Goal: Task Accomplishment & Management: Use online tool/utility

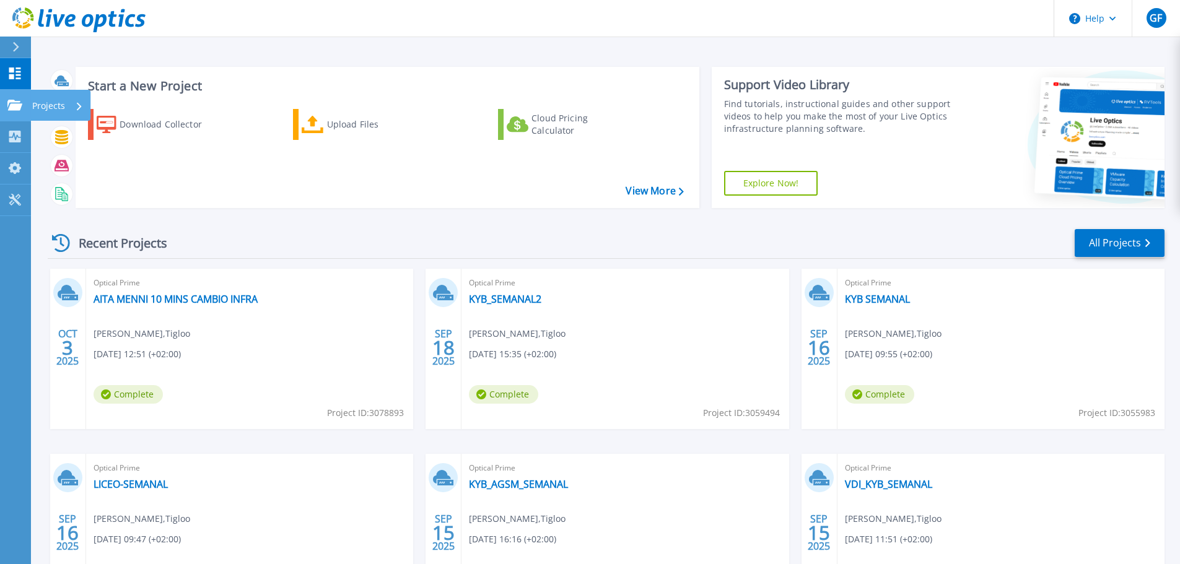
click at [45, 105] on p "Projects" at bounding box center [48, 106] width 33 height 32
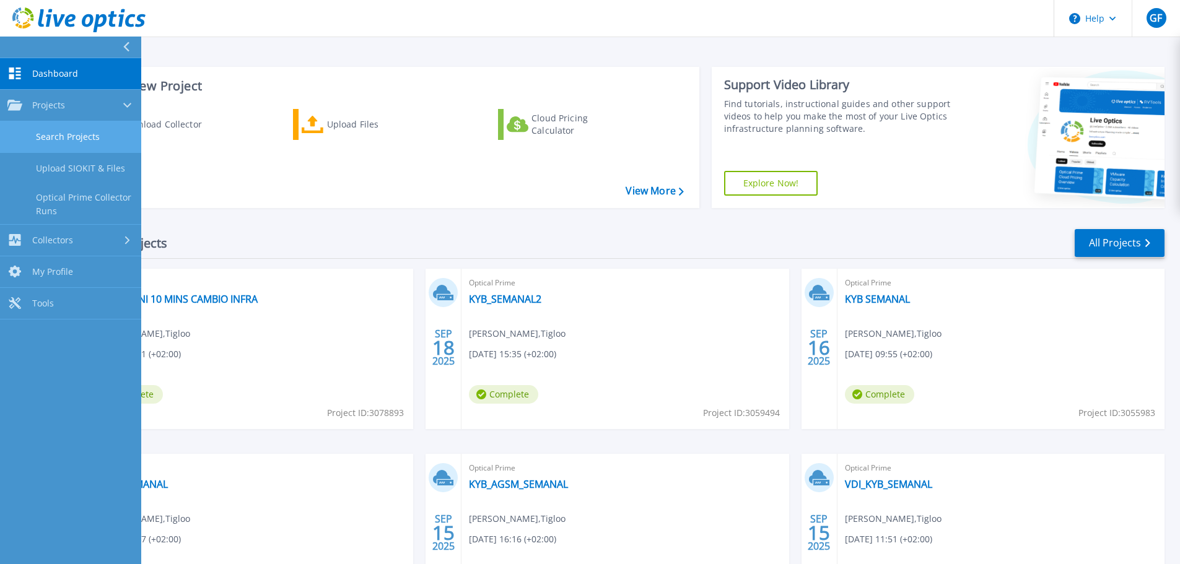
click at [59, 144] on link "Search Projects" at bounding box center [70, 137] width 141 height 32
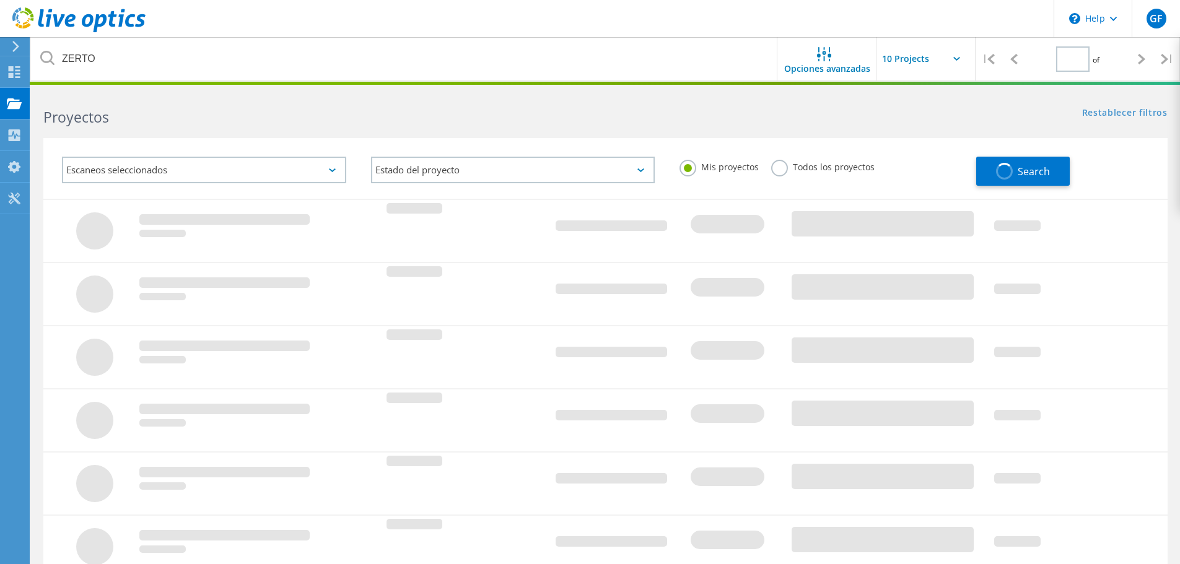
type input "1"
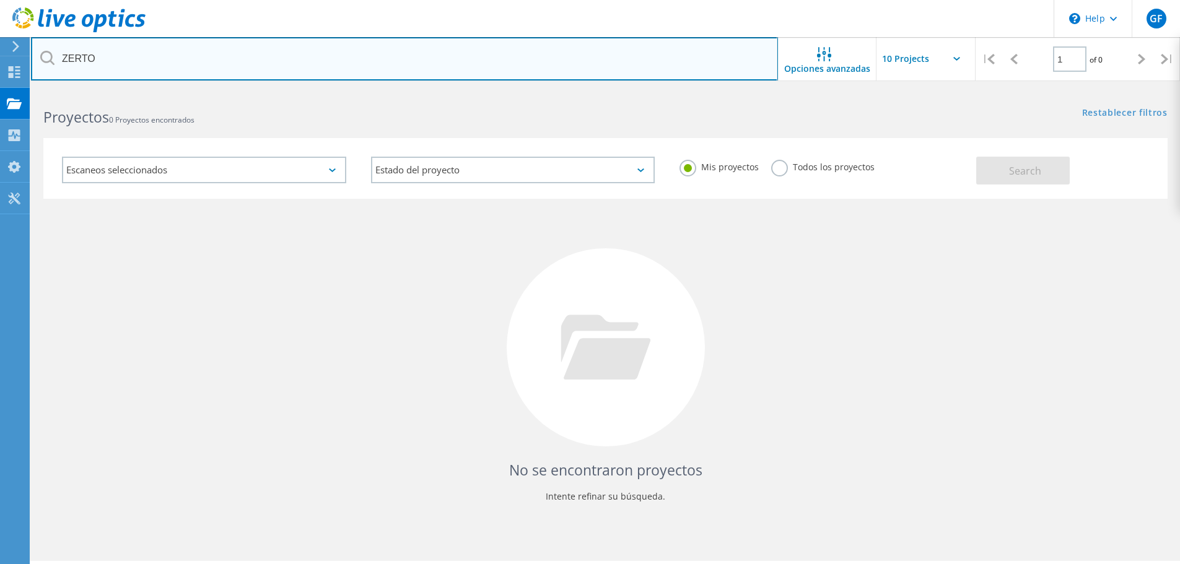
drag, startPoint x: 98, startPoint y: 60, endPoint x: -97, endPoint y: 52, distance: 194.6
click at [0, 52] on html "\n Help Explore Helpful Articles Contact Support GF Usuario final Guillermo Fei…" at bounding box center [590, 299] width 1180 height 598
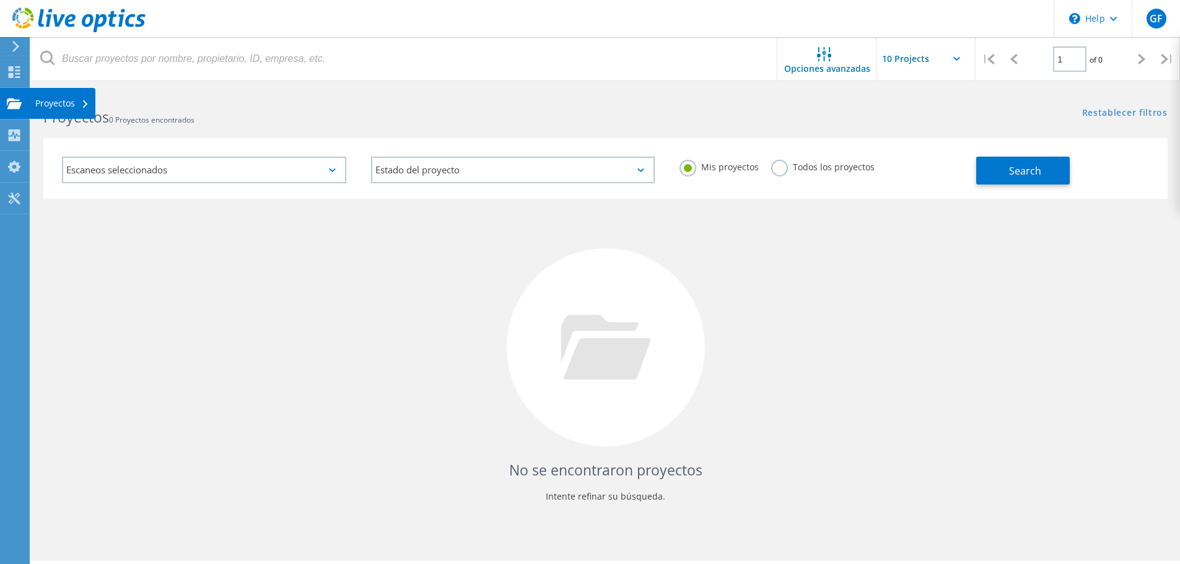
click at [63, 102] on div "Proyectos" at bounding box center [62, 103] width 54 height 9
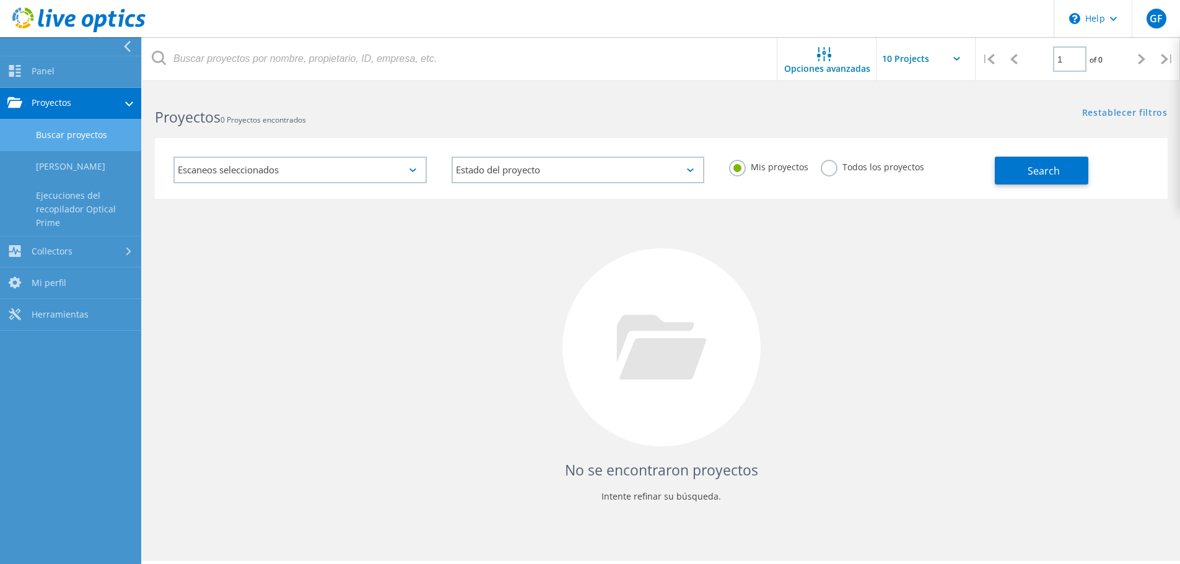
click at [60, 134] on link "Buscar proyectos" at bounding box center [70, 136] width 141 height 32
click at [71, 126] on link "Buscar proyectos" at bounding box center [70, 136] width 141 height 32
click at [256, 279] on div "No se encontraron proyectos Intente refinar su búsqueda." at bounding box center [661, 359] width 1013 height 320
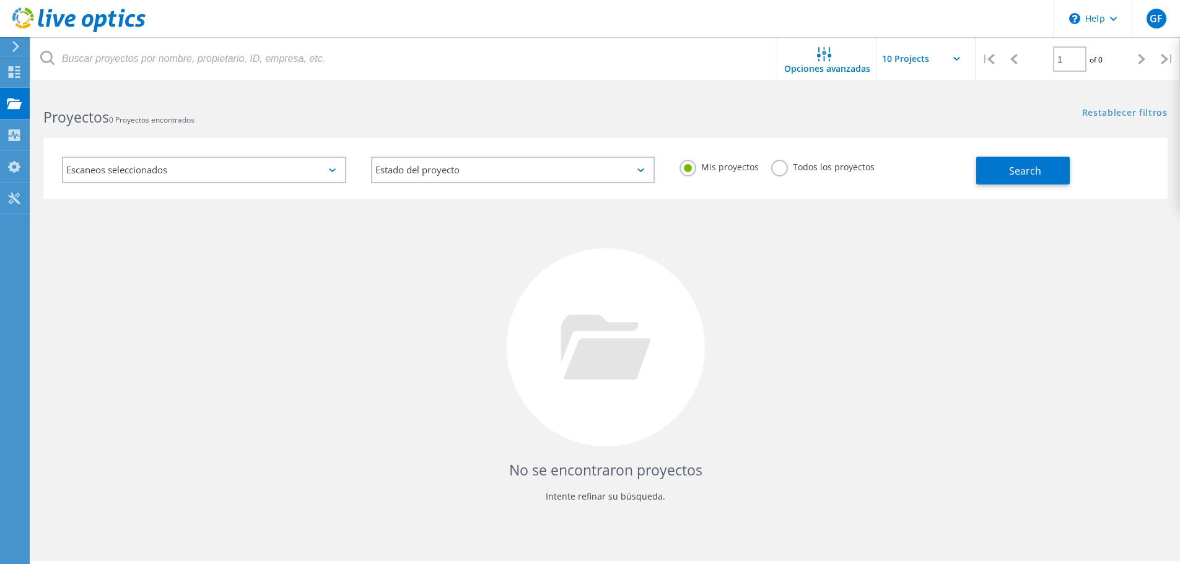
click at [51, 20] on icon at bounding box center [78, 19] width 133 height 25
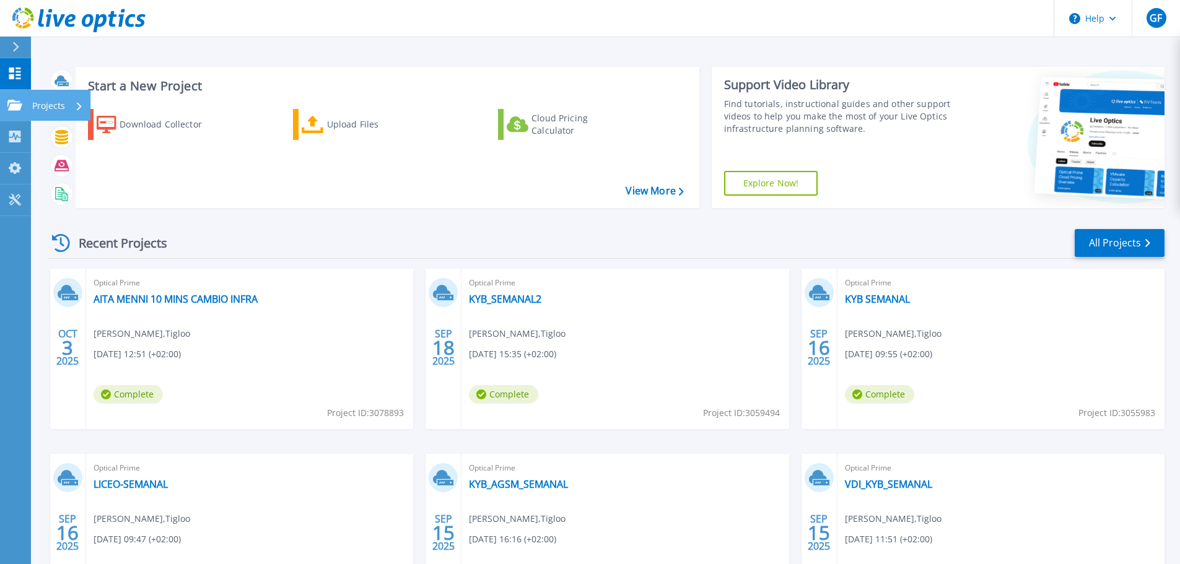
click at [53, 108] on p "Projects" at bounding box center [48, 106] width 33 height 32
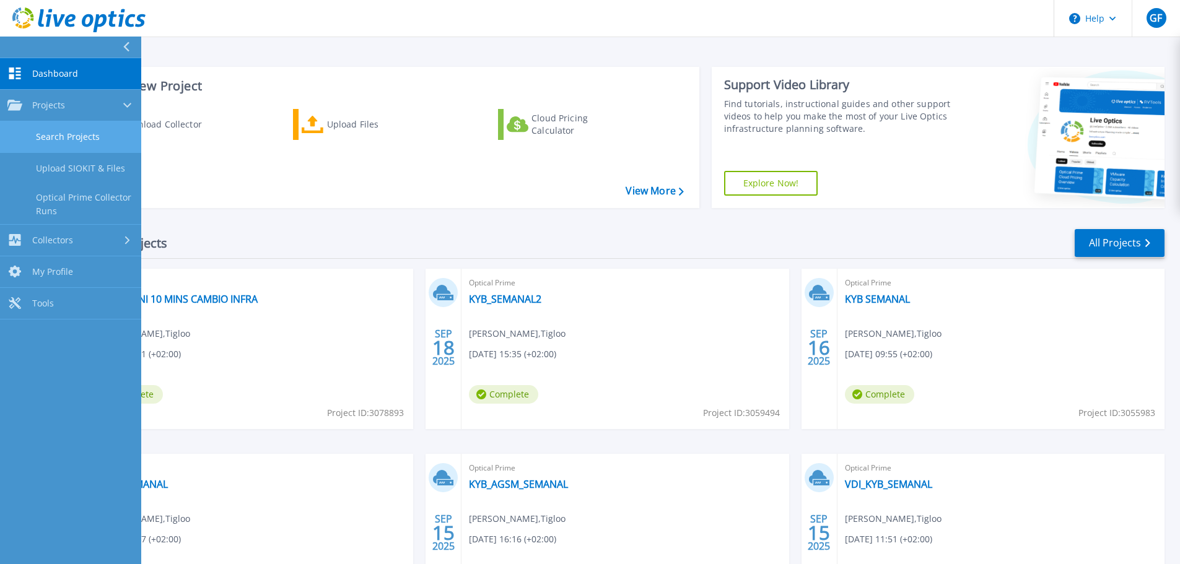
click at [53, 134] on link "Search Projects" at bounding box center [70, 137] width 141 height 32
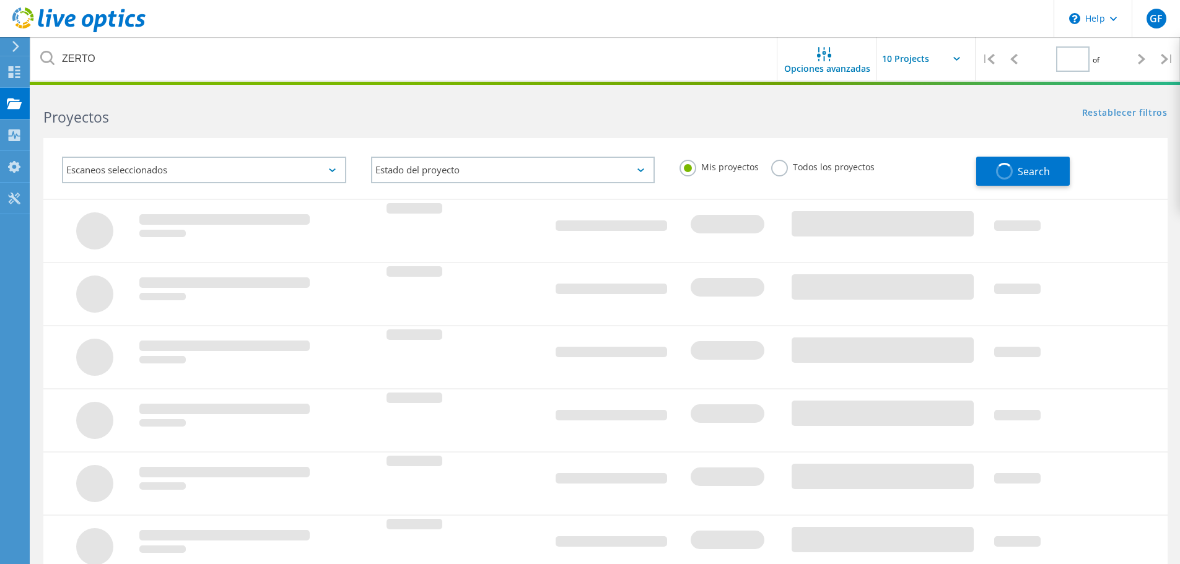
type input "1"
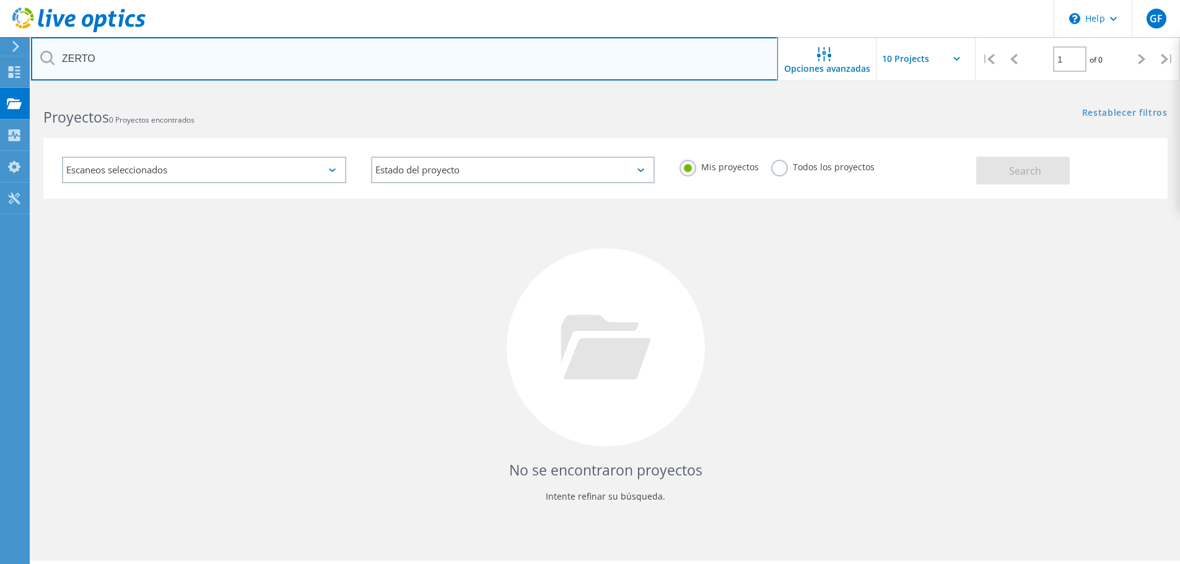
click at [83, 61] on input "ZERTO" at bounding box center [404, 58] width 747 height 43
click at [235, 68] on input "text" at bounding box center [404, 58] width 747 height 43
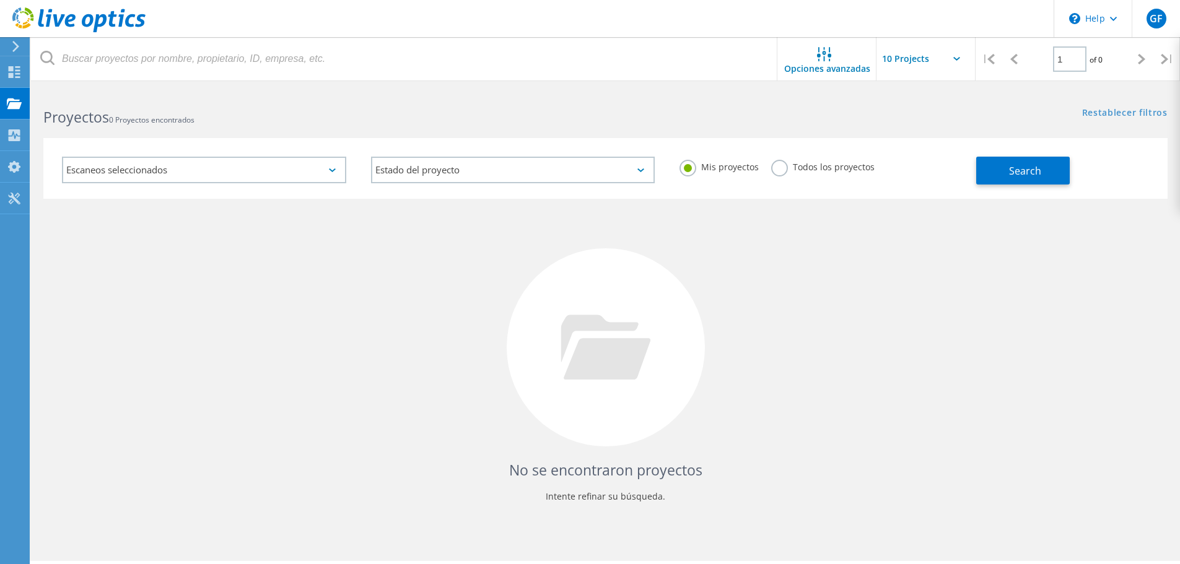
click at [236, 347] on div "No se encontraron proyectos Intente refinar su búsqueda." at bounding box center [605, 359] width 1124 height 320
click at [43, 19] on icon at bounding box center [78, 19] width 133 height 25
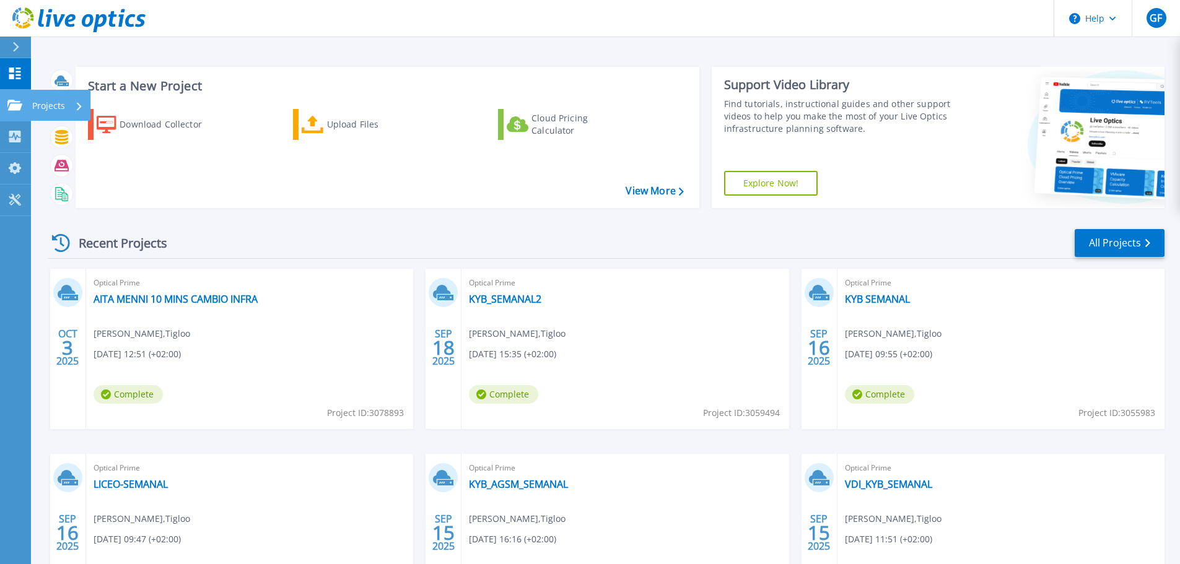
click at [53, 107] on p "Projects" at bounding box center [48, 106] width 33 height 32
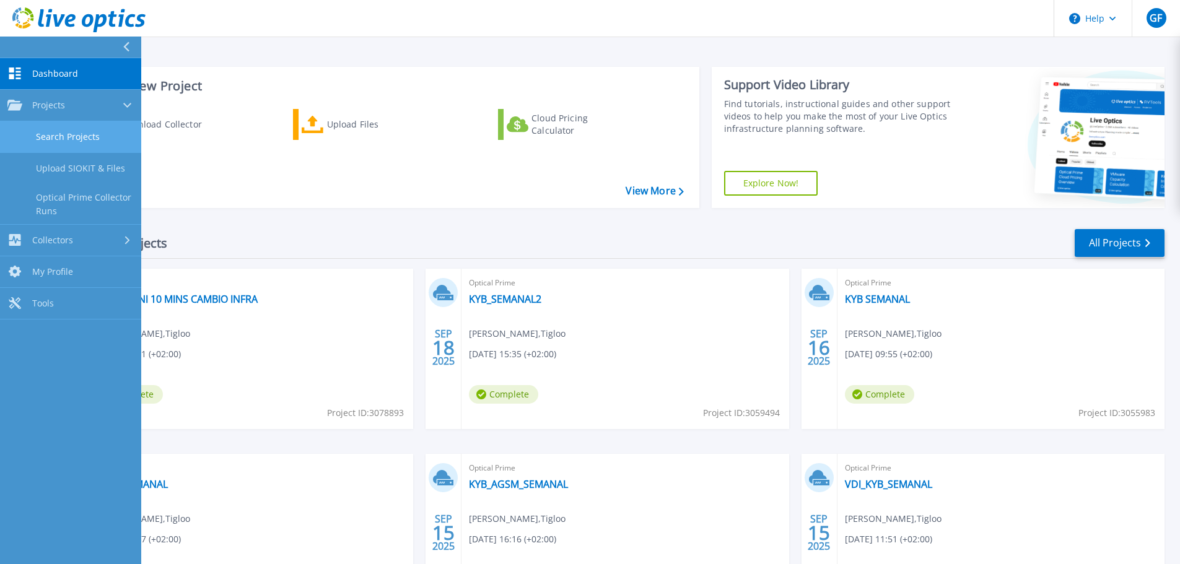
click at [59, 137] on link "Search Projects" at bounding box center [70, 137] width 141 height 32
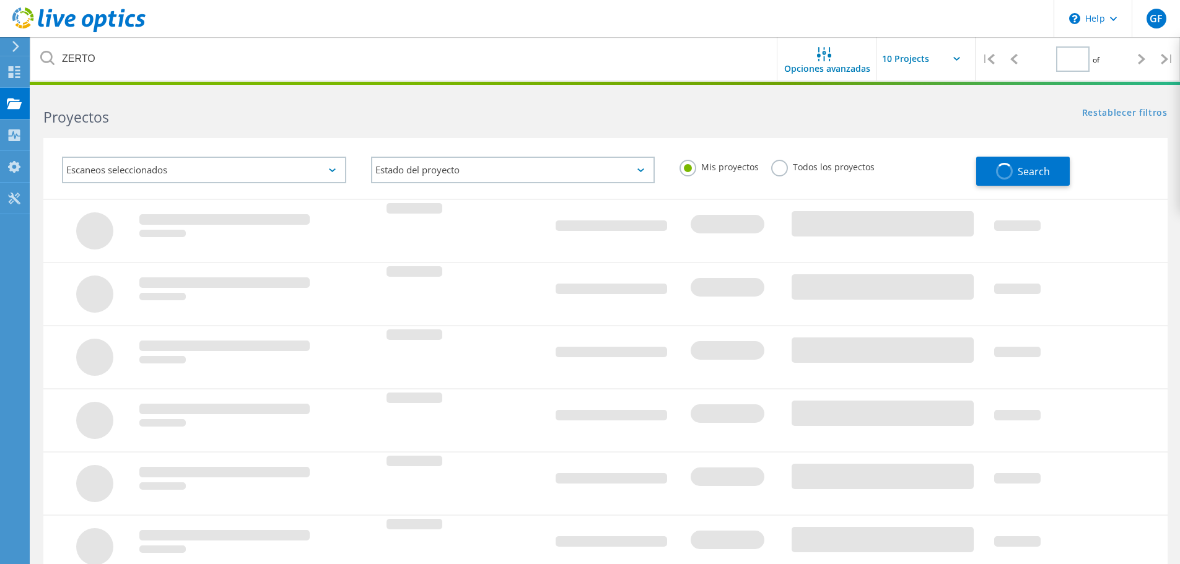
type input "1"
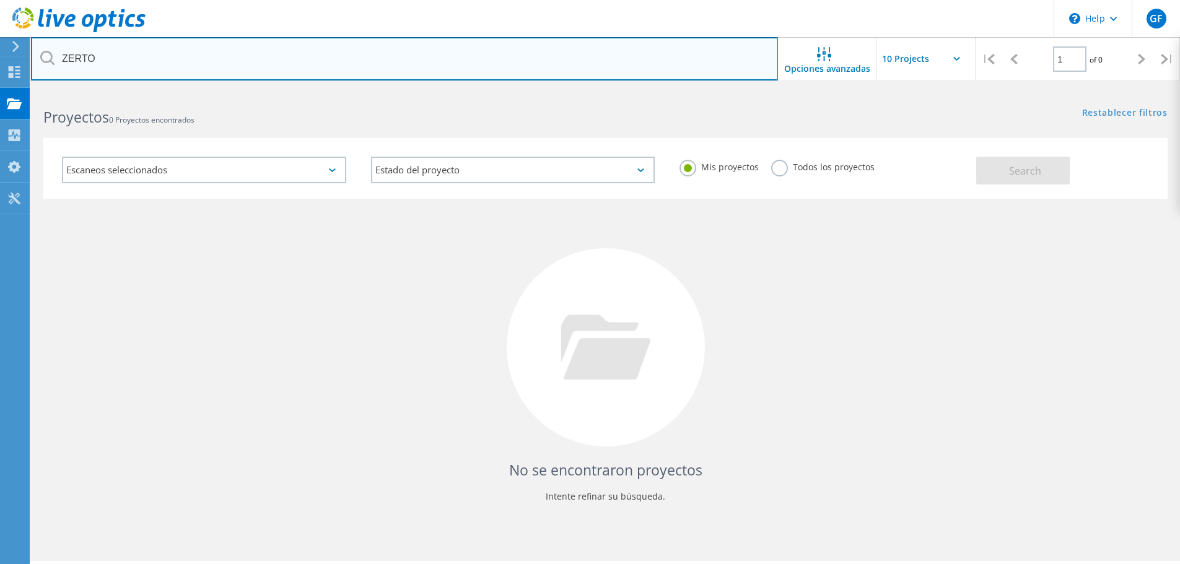
click at [159, 66] on input "ZERTO" at bounding box center [404, 58] width 747 height 43
type input "Z"
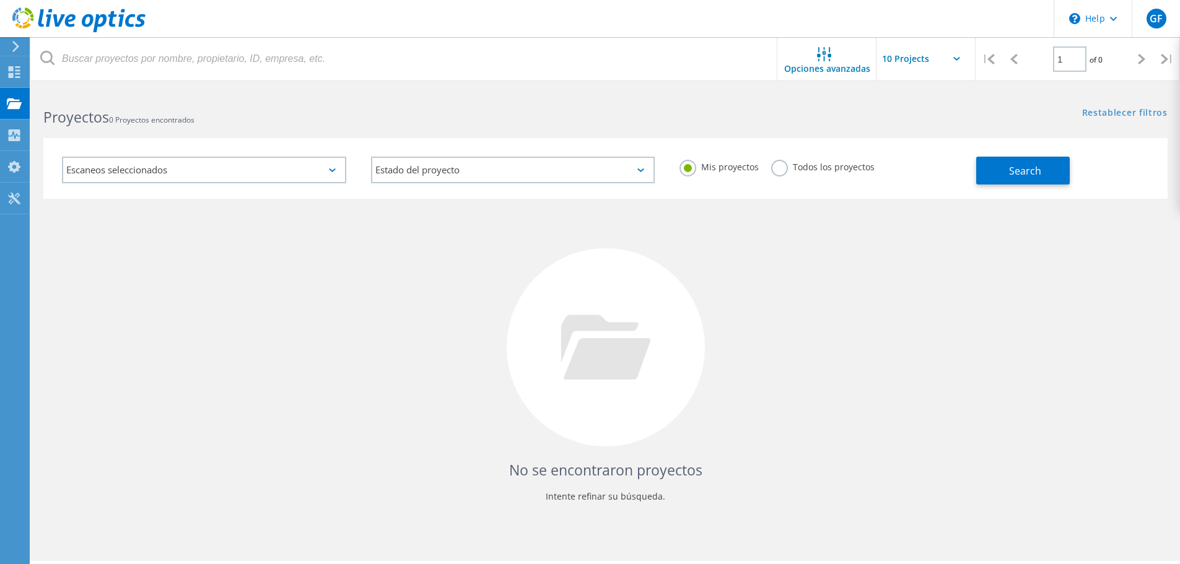
click at [43, 53] on icon at bounding box center [47, 58] width 14 height 14
drag, startPoint x: 386, startPoint y: 306, endPoint x: 470, endPoint y: 240, distance: 106.8
click at [357, 303] on div "No se encontraron proyectos Intente refinar su búsqueda." at bounding box center [605, 359] width 1124 height 320
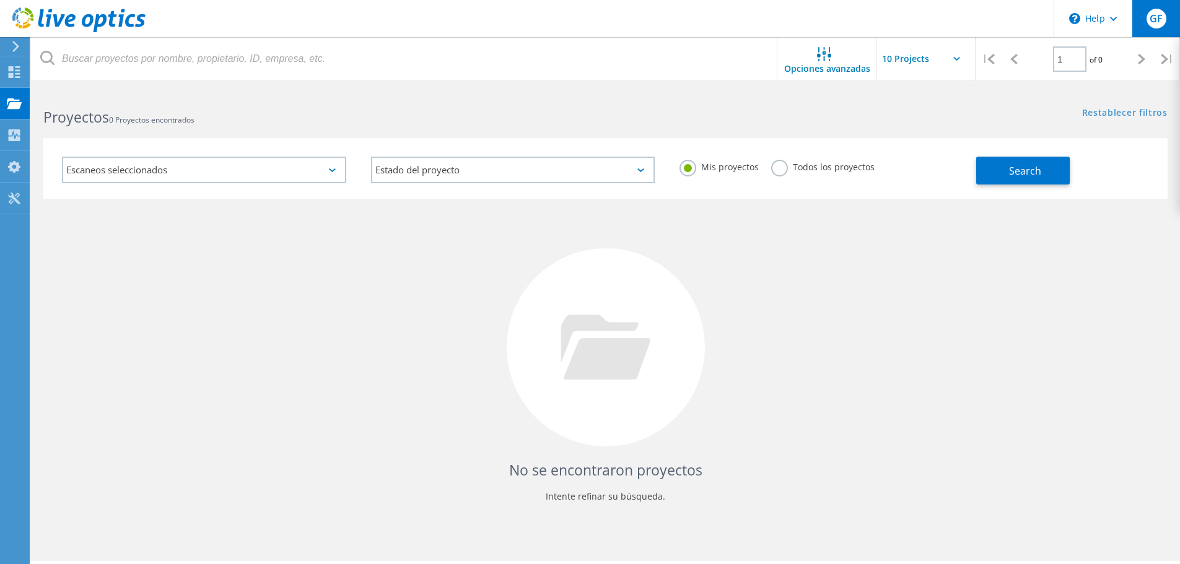
click at [1152, 30] on div "GF" at bounding box center [1156, 18] width 48 height 37
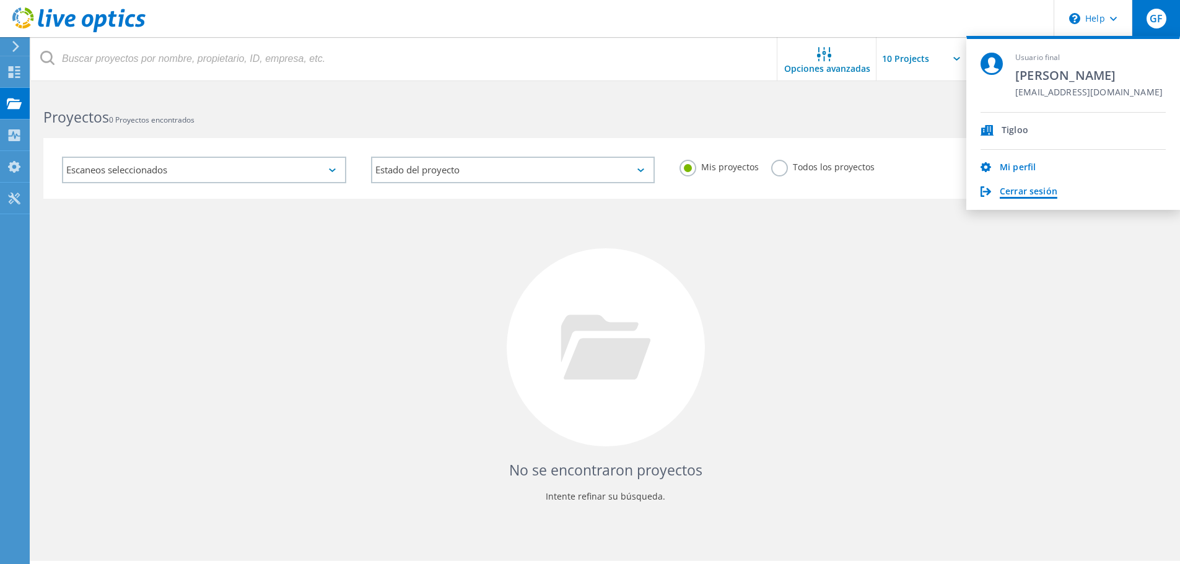
click at [1030, 188] on link "Cerrar sesión" at bounding box center [1029, 192] width 58 height 12
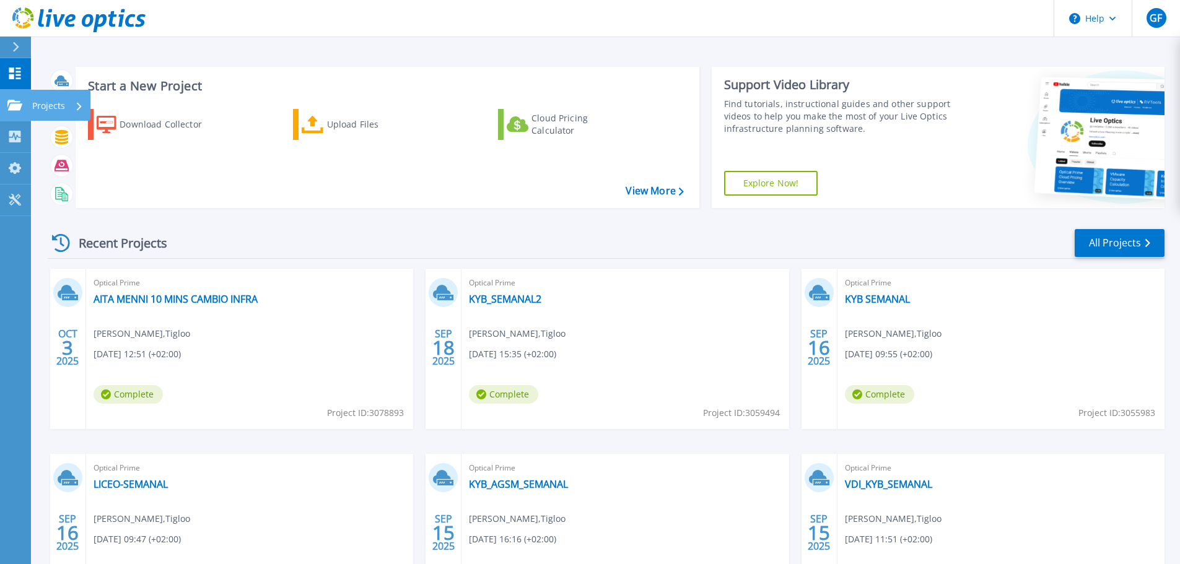
click at [45, 103] on p "Projects" at bounding box center [48, 106] width 33 height 32
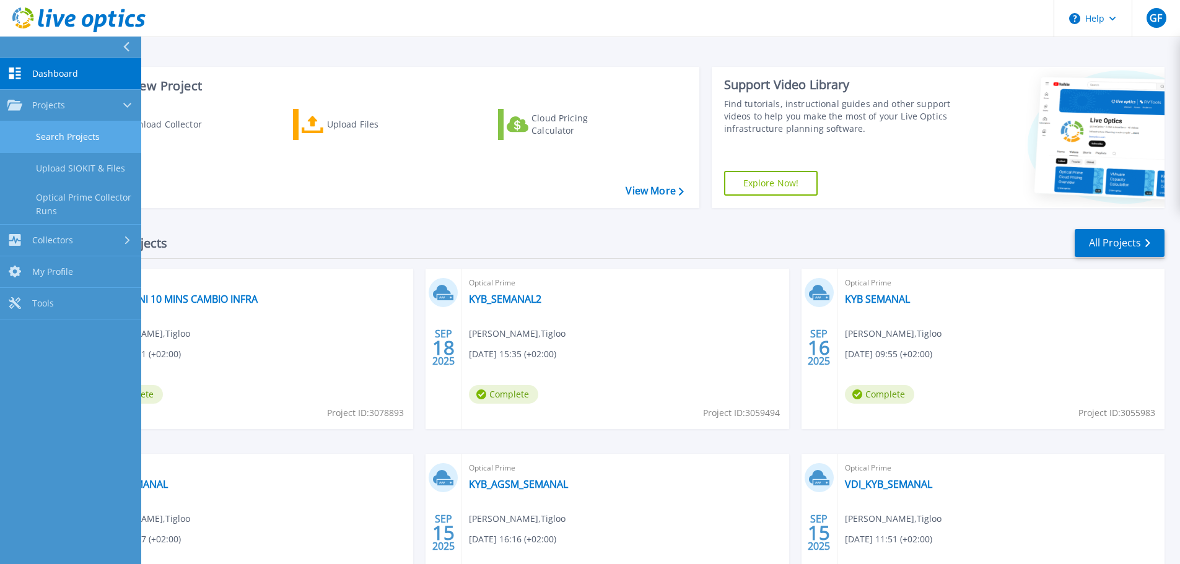
click at [57, 136] on link "Search Projects" at bounding box center [70, 137] width 141 height 32
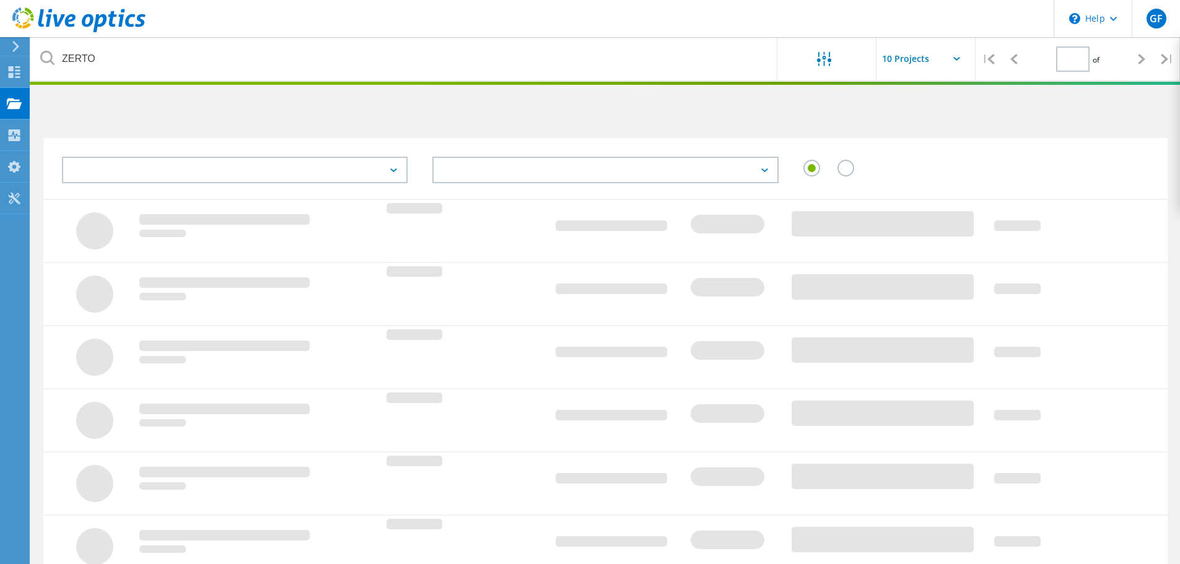
type input "1"
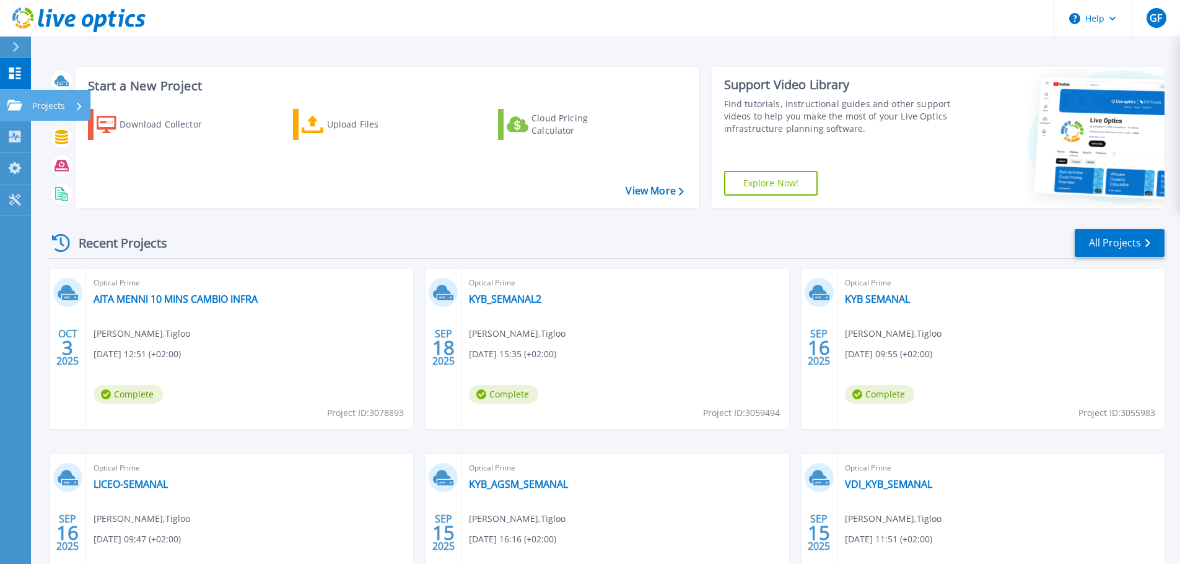
click at [49, 105] on p "Projects" at bounding box center [48, 106] width 33 height 32
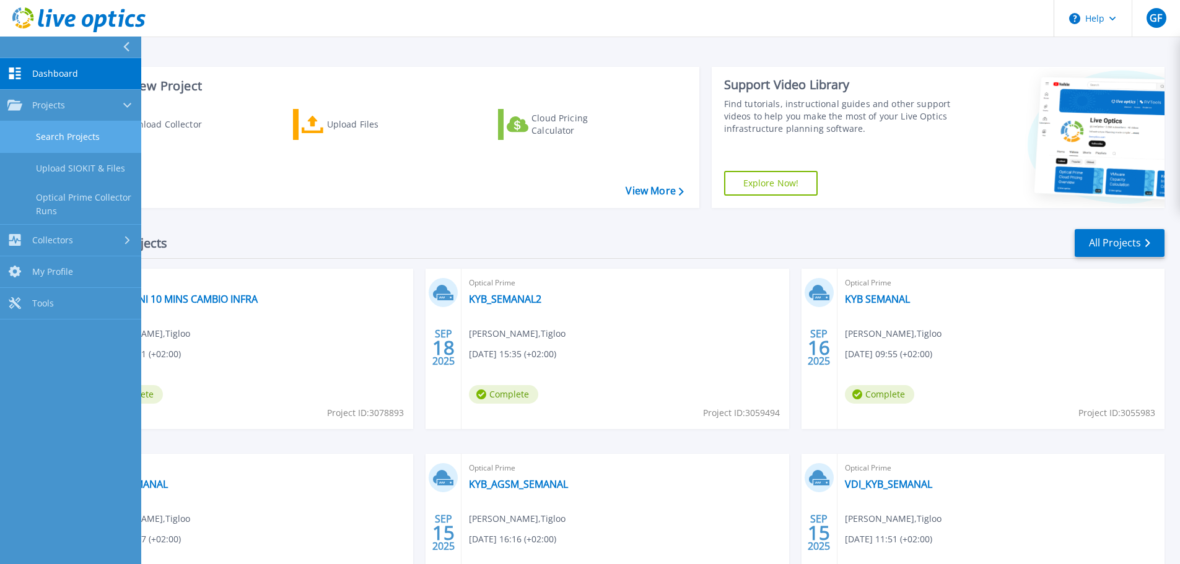
click at [55, 135] on link "Search Projects" at bounding box center [70, 137] width 141 height 32
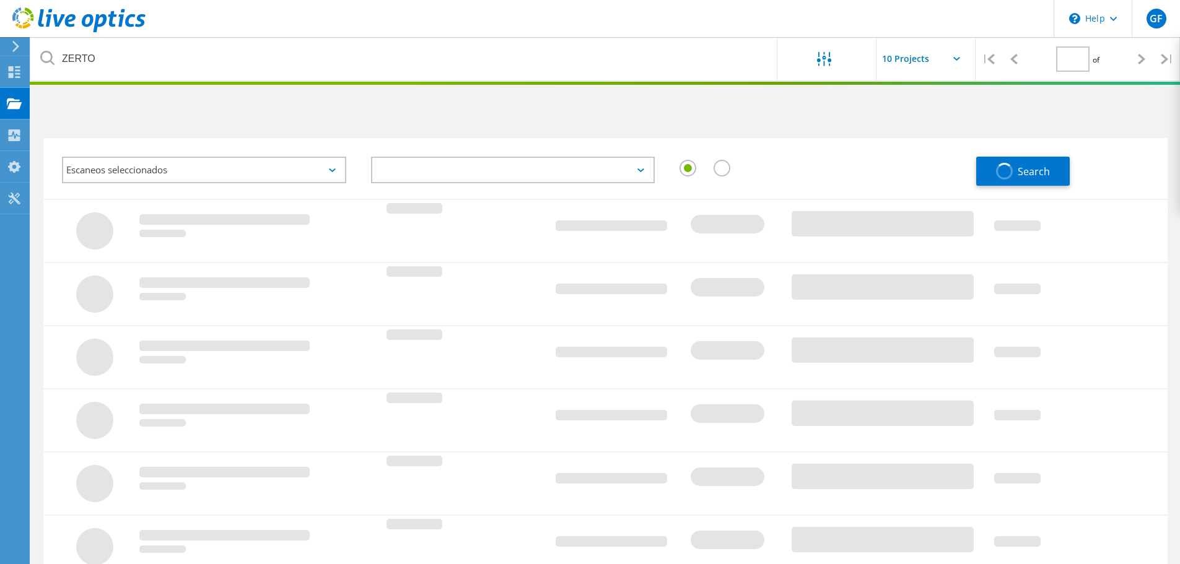
type input "1"
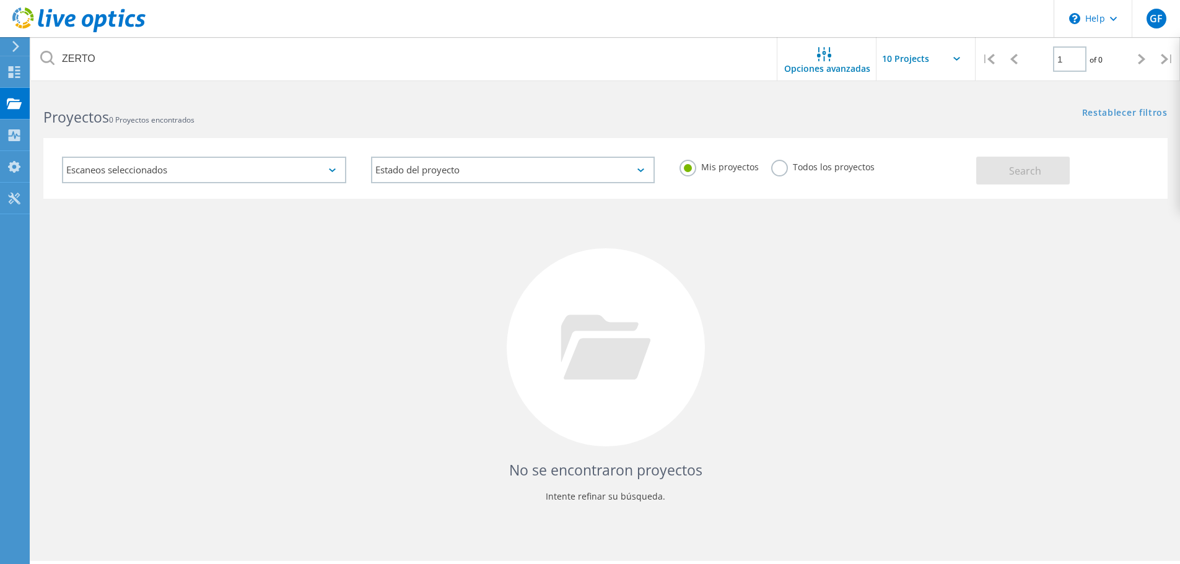
click at [33, 15] on use at bounding box center [78, 19] width 133 height 25
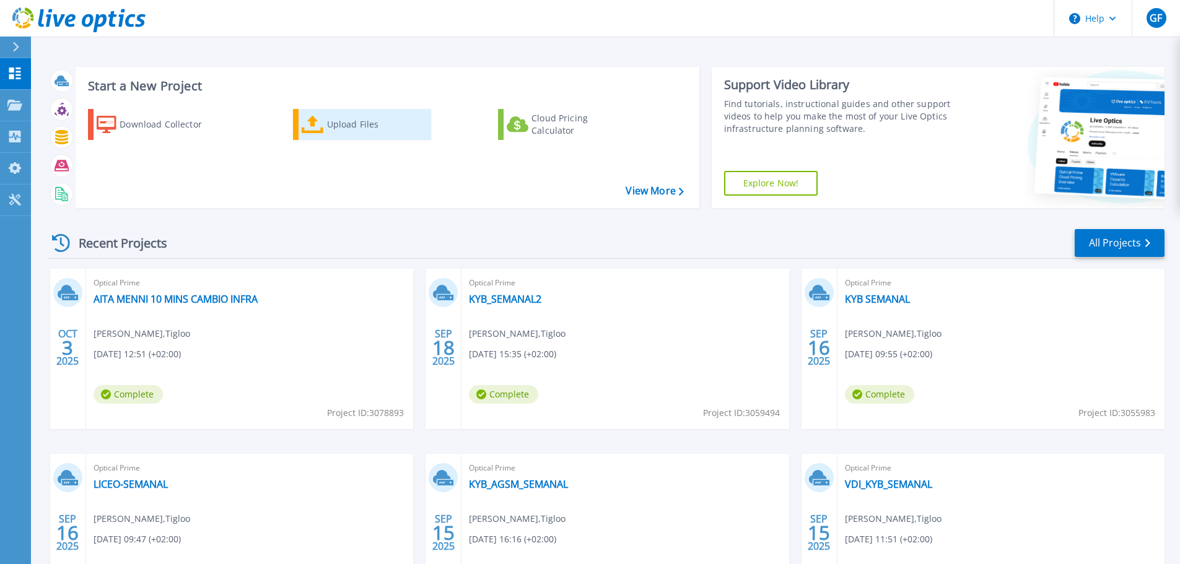
click at [347, 124] on div "Upload Files" at bounding box center [376, 124] width 99 height 25
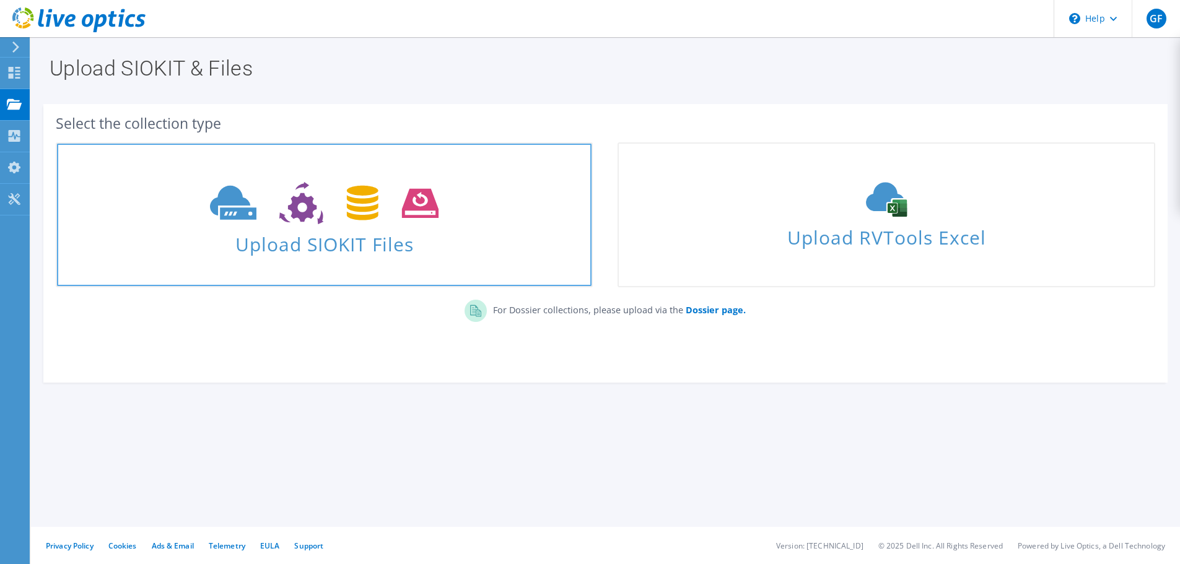
click at [295, 222] on icon at bounding box center [324, 203] width 229 height 43
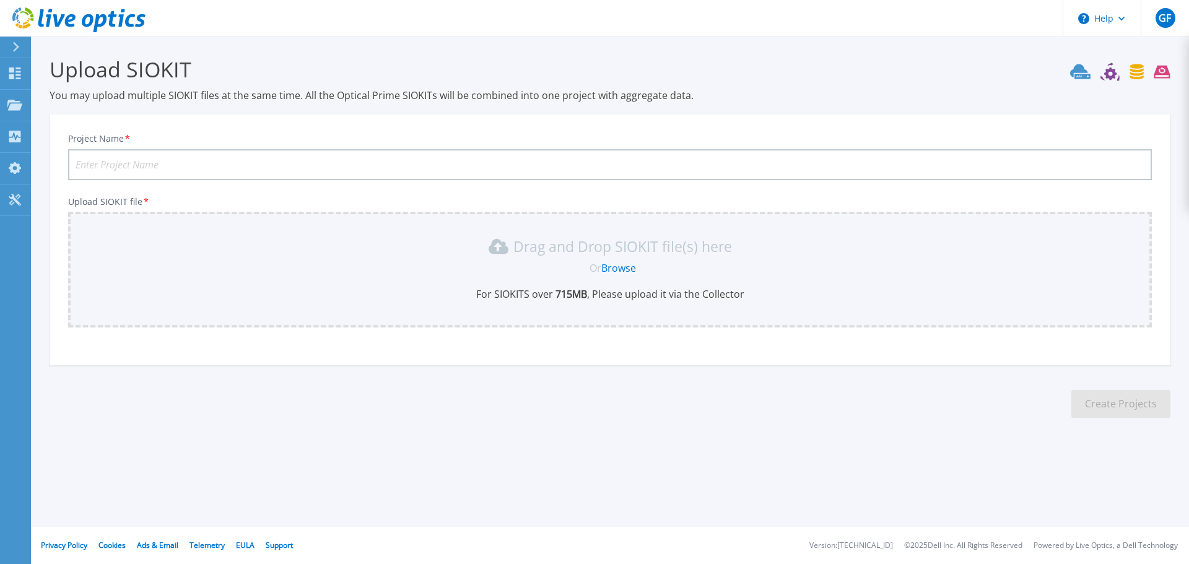
click at [389, 297] on p "For SIOKITS over 715 MB , Please upload it via the Collector" at bounding box center [610, 294] width 1069 height 14
click at [609, 268] on link "Browse" at bounding box center [618, 268] width 35 height 14
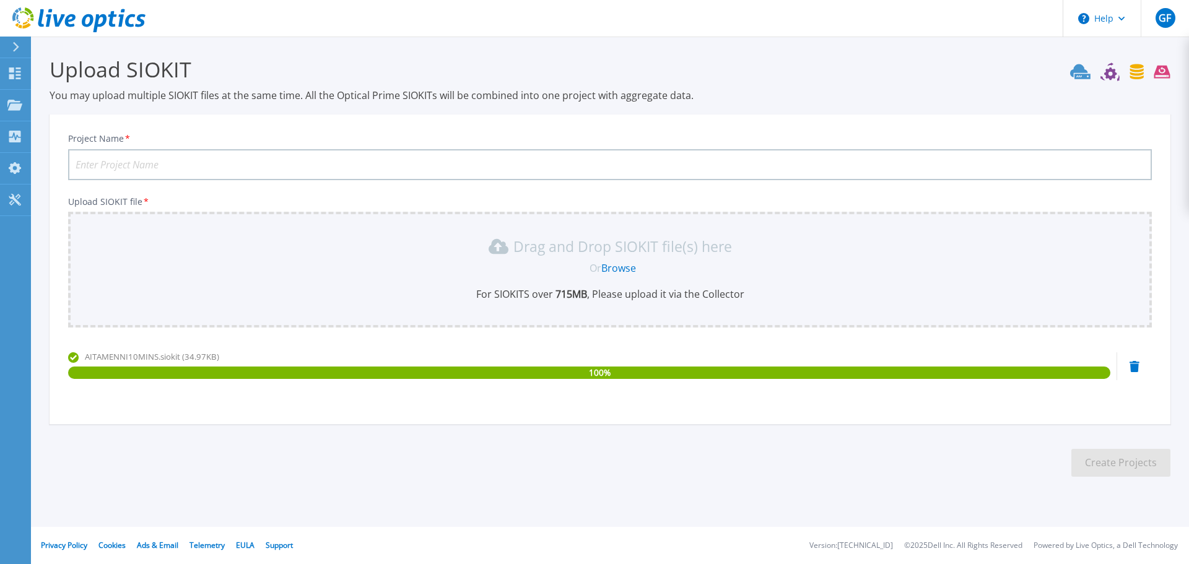
click at [129, 172] on input "Project Name *" at bounding box center [610, 164] width 1084 height 31
type input "AITA MENI 10 MINUTOS - NUEVO CPD"
drag, startPoint x: 769, startPoint y: 72, endPoint x: 765, endPoint y: 67, distance: 6.4
click at [752, 67] on h3 "Upload SIOKIT" at bounding box center [610, 69] width 1121 height 28
drag, startPoint x: 796, startPoint y: 76, endPoint x: 793, endPoint y: 68, distance: 8.3
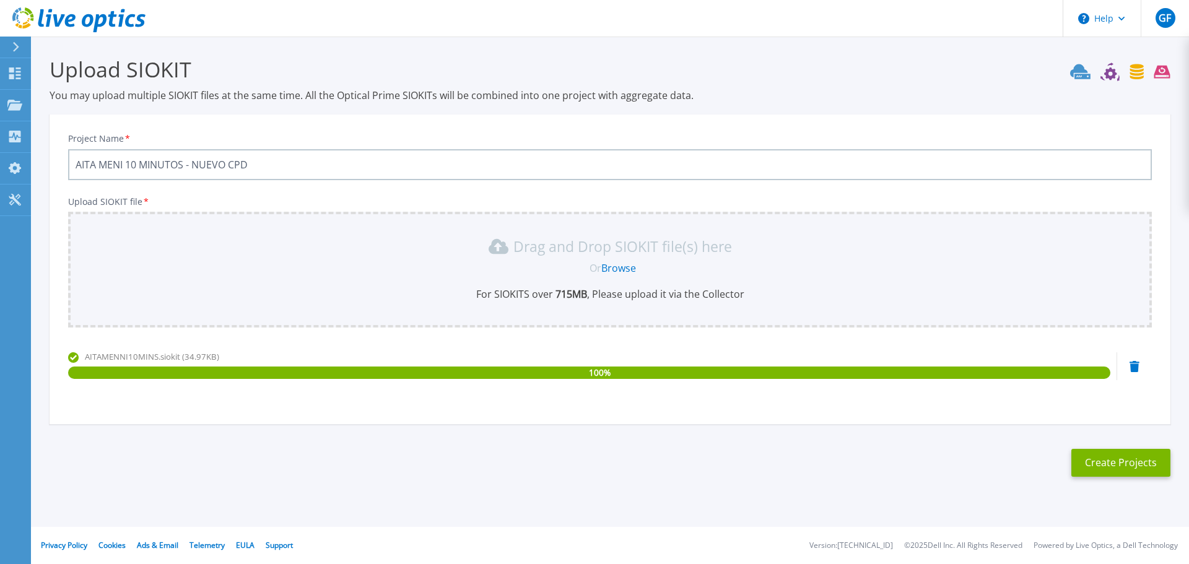
click at [793, 68] on h3 "Upload SIOKIT" at bounding box center [610, 69] width 1121 height 28
drag, startPoint x: 781, startPoint y: 68, endPoint x: 767, endPoint y: 64, distance: 14.6
click at [777, 64] on h3 "Upload SIOKIT" at bounding box center [610, 69] width 1121 height 28
drag, startPoint x: 755, startPoint y: 63, endPoint x: 793, endPoint y: 76, distance: 40.0
click at [749, 61] on h3 "Upload SIOKIT" at bounding box center [610, 69] width 1121 height 28
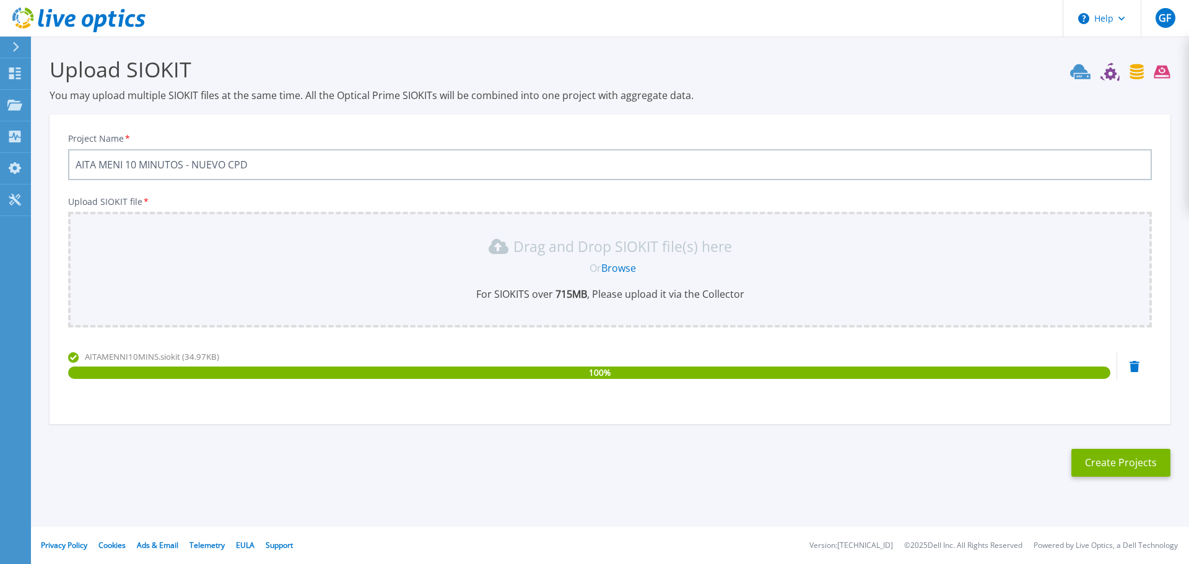
drag, startPoint x: 829, startPoint y: 87, endPoint x: 806, endPoint y: 82, distance: 22.8
click at [806, 82] on h3 "Upload SIOKIT" at bounding box center [610, 69] width 1121 height 28
click at [771, 65] on h3 "Upload SIOKIT" at bounding box center [610, 69] width 1121 height 28
click at [770, 74] on h3 "Upload SIOKIT" at bounding box center [610, 69] width 1121 height 28
drag, startPoint x: 807, startPoint y: 71, endPoint x: 755, endPoint y: 55, distance: 54.5
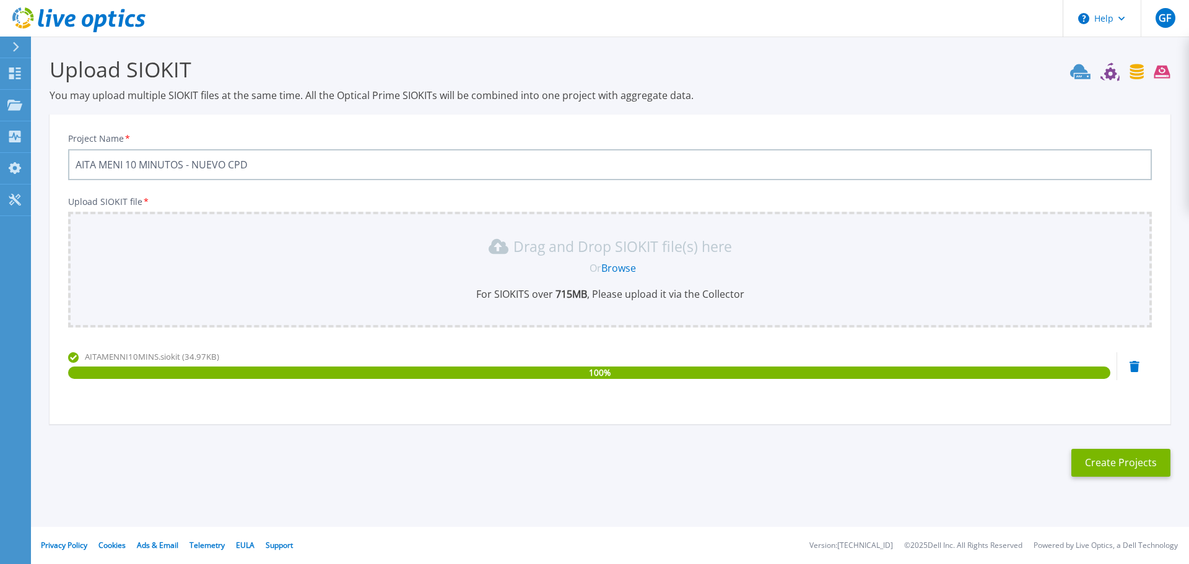
click at [755, 55] on h3 "Upload SIOKIT" at bounding box center [610, 69] width 1121 height 28
drag, startPoint x: 755, startPoint y: 55, endPoint x: 749, endPoint y: 53, distance: 6.7
click at [749, 53] on section "Upload SIOKIT You may upload multiple SIOKIT files at the same time. All the Op…" at bounding box center [610, 271] width 1158 height 468
drag, startPoint x: 740, startPoint y: 50, endPoint x: 691, endPoint y: 31, distance: 52.9
click at [691, 31] on header "Help GF Usuario final [PERSON_NAME] [EMAIL_ADDRESS][DOMAIN_NAME] Tigloo My Prof…" at bounding box center [594, 18] width 1189 height 37
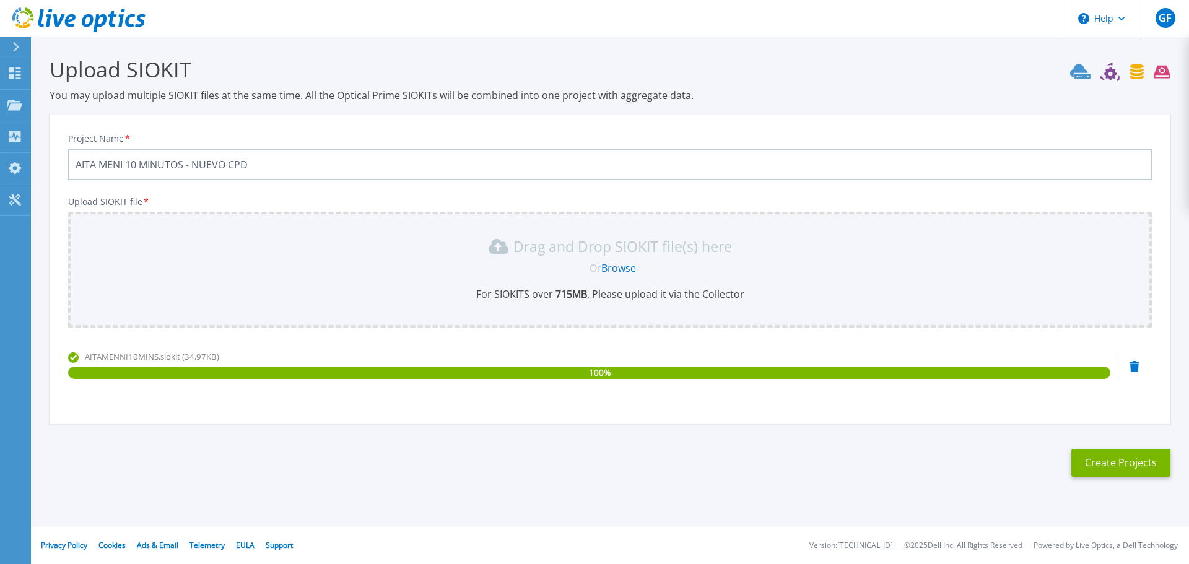
drag, startPoint x: 778, startPoint y: 43, endPoint x: 754, endPoint y: 27, distance: 29.0
click at [754, 27] on header "Help GF Usuario final [PERSON_NAME] [EMAIL_ADDRESS][DOMAIN_NAME] Tigloo My Prof…" at bounding box center [594, 18] width 1189 height 37
click at [1107, 464] on button "Create Projects" at bounding box center [1120, 463] width 99 height 28
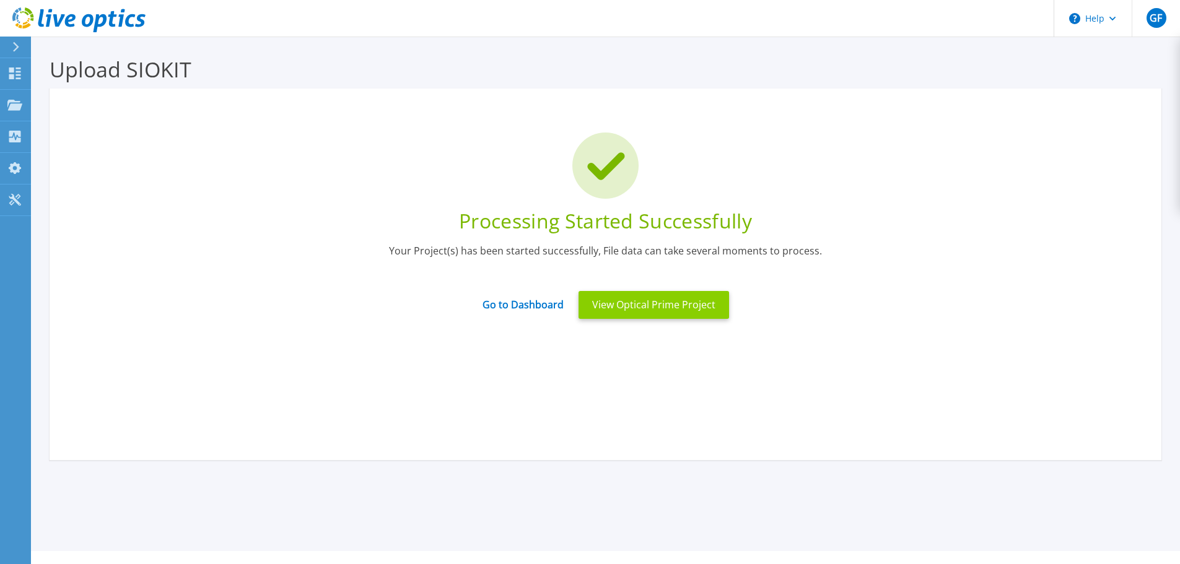
click at [675, 310] on button "View Optical Prime Project" at bounding box center [653, 305] width 150 height 28
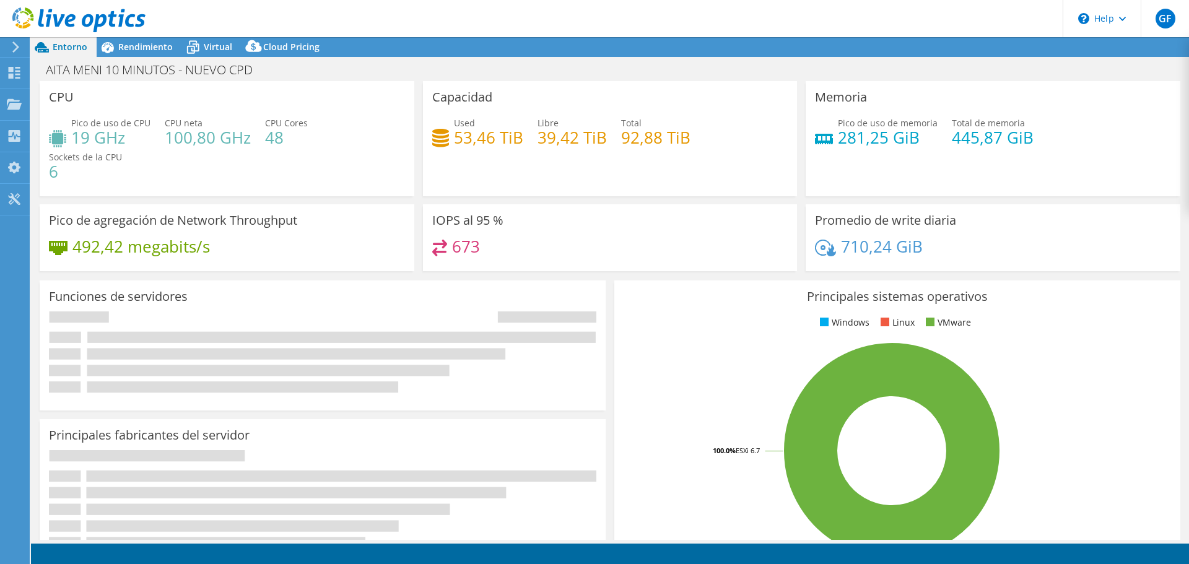
select select "USD"
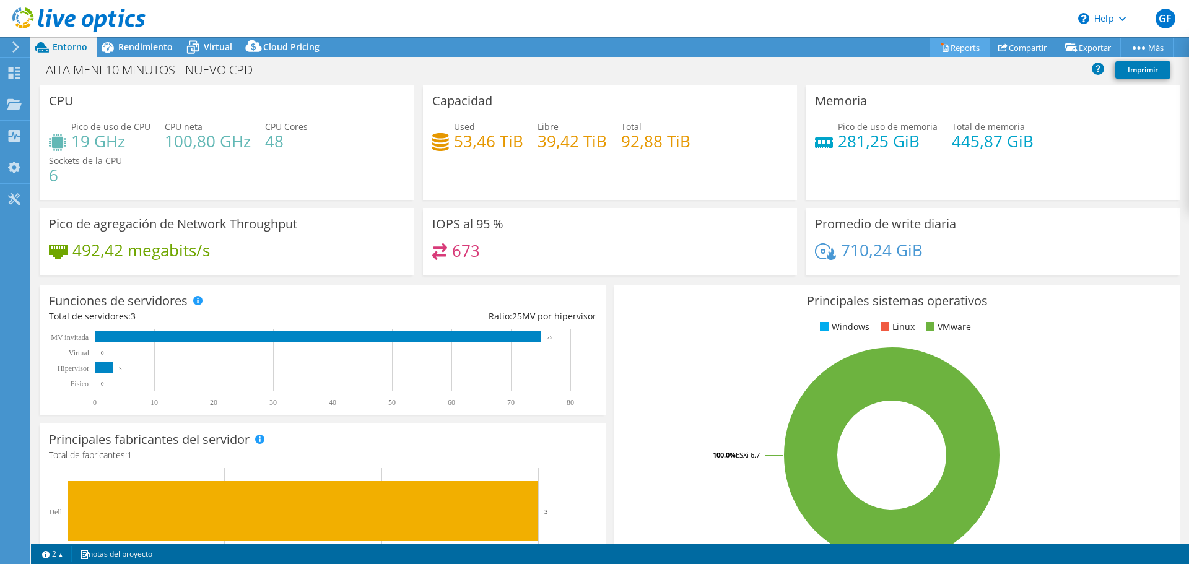
click at [961, 45] on link "Reports" at bounding box center [959, 47] width 59 height 19
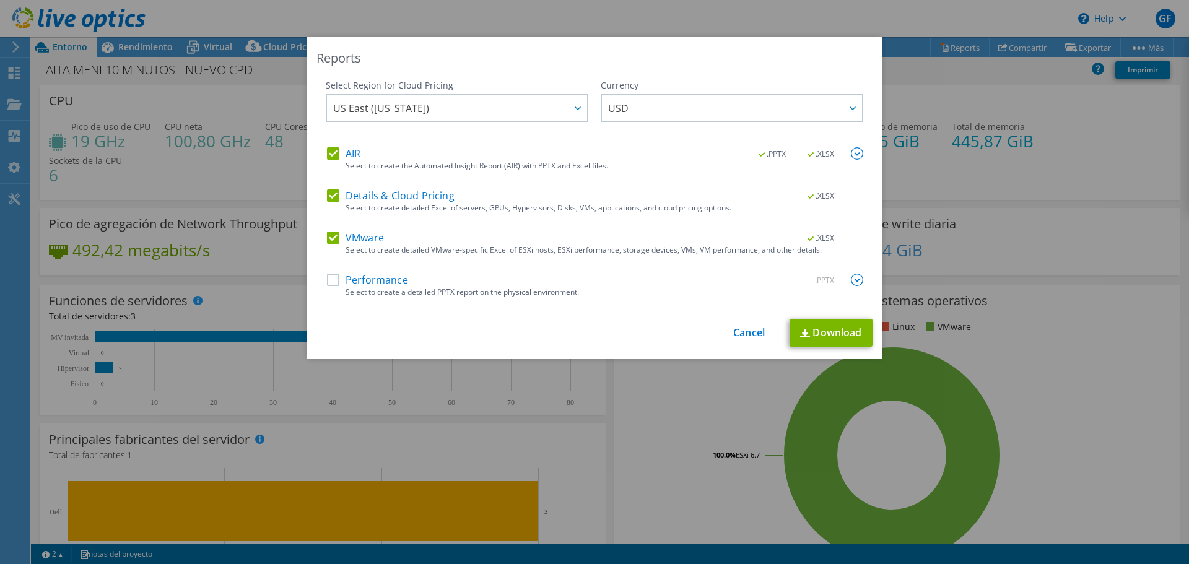
click at [853, 153] on img at bounding box center [857, 153] width 12 height 12
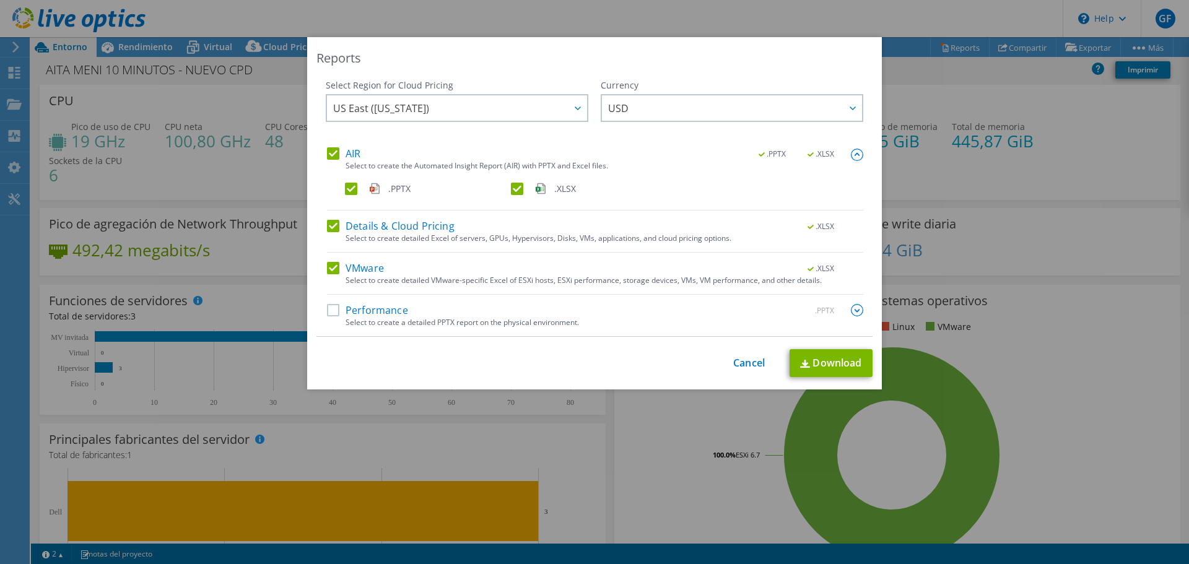
drag, startPoint x: 325, startPoint y: 309, endPoint x: 390, endPoint y: 309, distance: 65.0
click at [327, 309] on label "Performance" at bounding box center [367, 310] width 81 height 12
click at [0, 0] on input "Performance" at bounding box center [0, 0] width 0 height 0
click at [851, 312] on img at bounding box center [857, 310] width 12 height 12
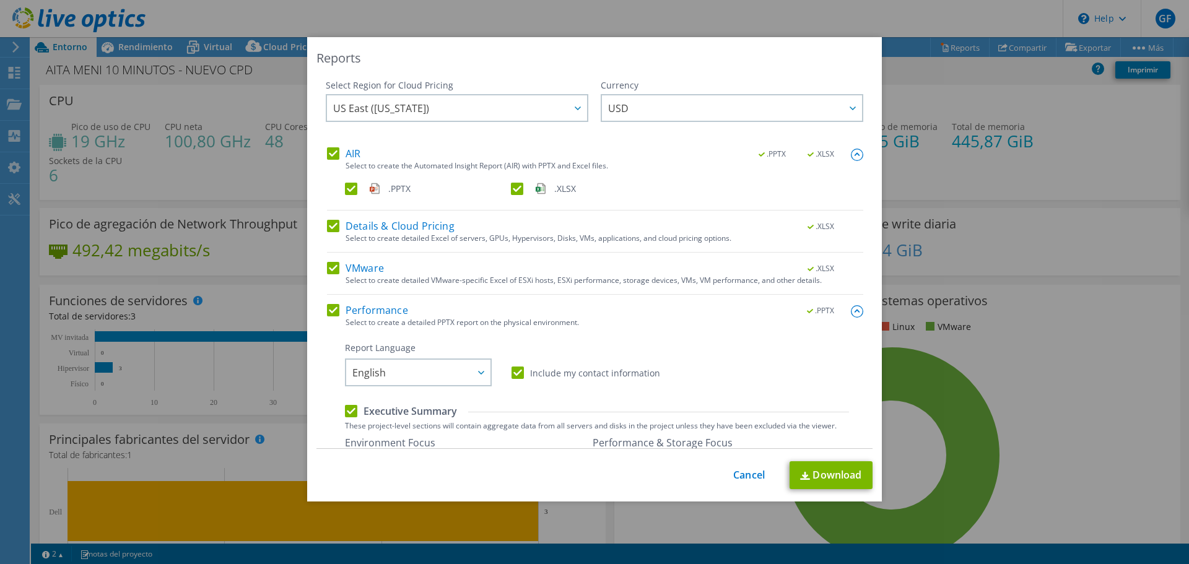
scroll to position [124, 0]
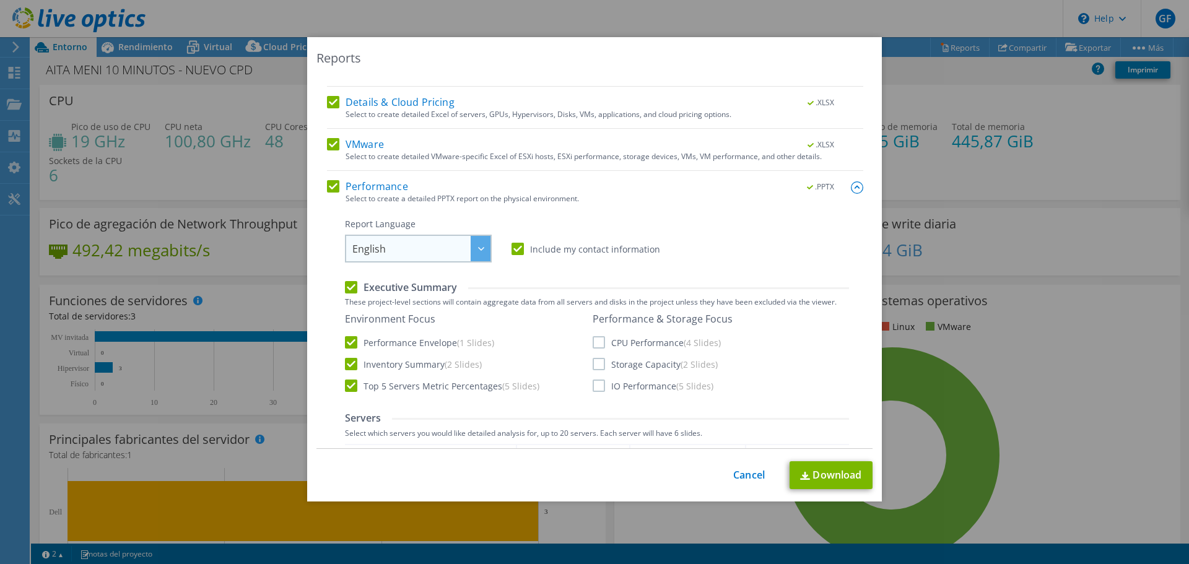
click at [422, 250] on span "English" at bounding box center [421, 248] width 138 height 25
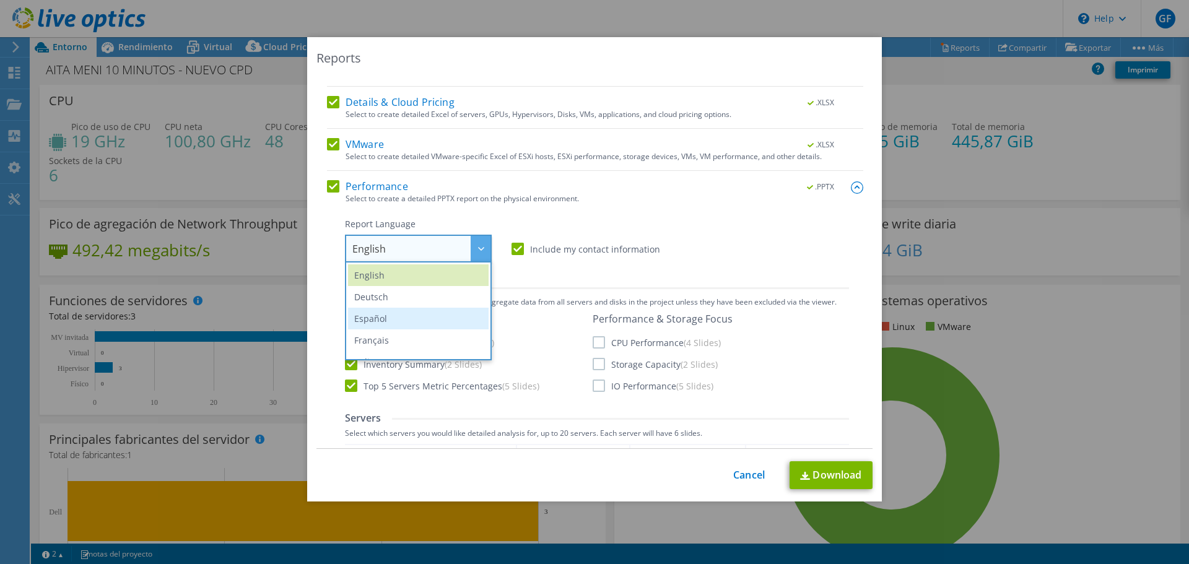
click at [380, 320] on li "Español" at bounding box center [418, 319] width 141 height 22
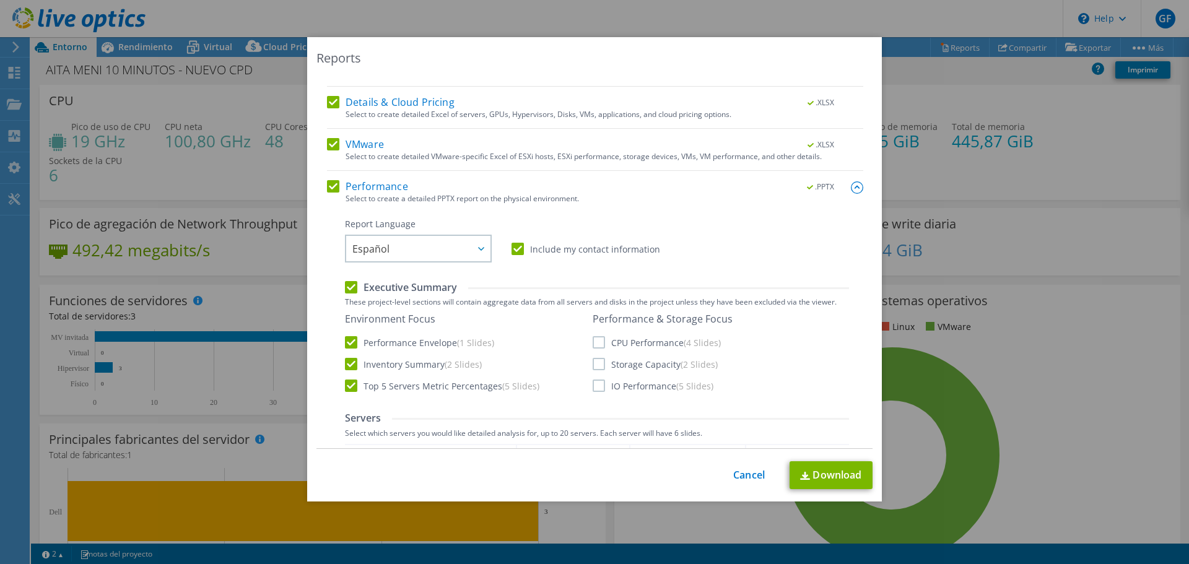
drag, startPoint x: 594, startPoint y: 342, endPoint x: 598, endPoint y: 355, distance: 13.1
click at [595, 342] on label "CPU Performance (4 Slides)" at bounding box center [657, 342] width 128 height 12
click at [0, 0] on input "CPU Performance (4 Slides)" at bounding box center [0, 0] width 0 height 0
drag, startPoint x: 595, startPoint y: 368, endPoint x: 595, endPoint y: 390, distance: 21.7
click at [594, 368] on label "Storage Capacity (2 Slides)" at bounding box center [655, 364] width 125 height 12
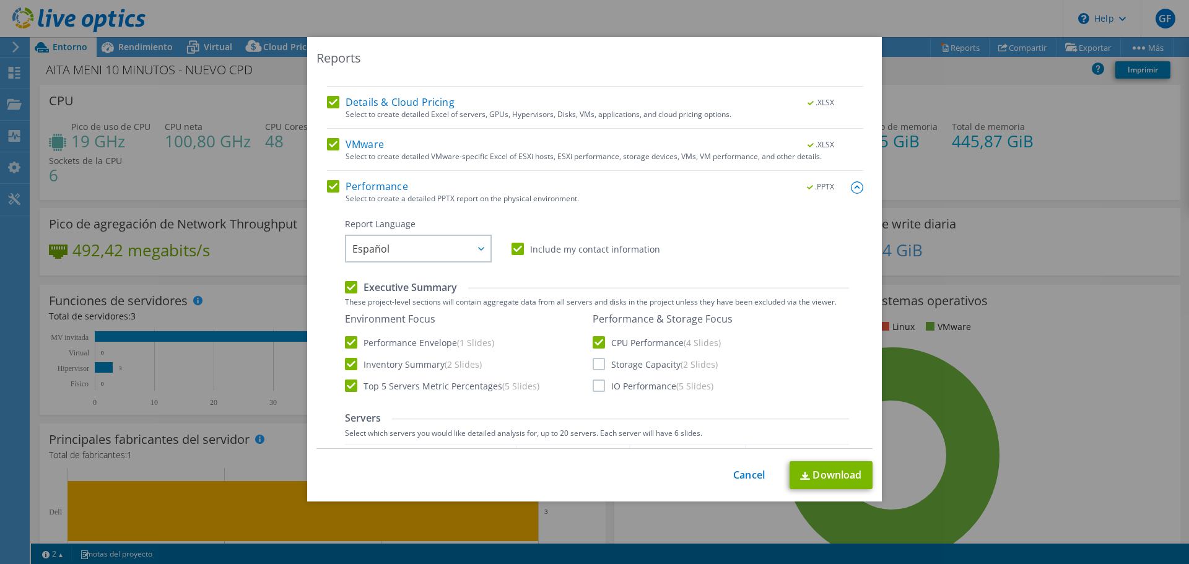
click at [0, 0] on input "Storage Capacity (2 Slides)" at bounding box center [0, 0] width 0 height 0
click at [595, 390] on label "IO Performance (5 Slides)" at bounding box center [653, 386] width 121 height 12
click at [0, 0] on input "IO Performance (5 Slides)" at bounding box center [0, 0] width 0 height 0
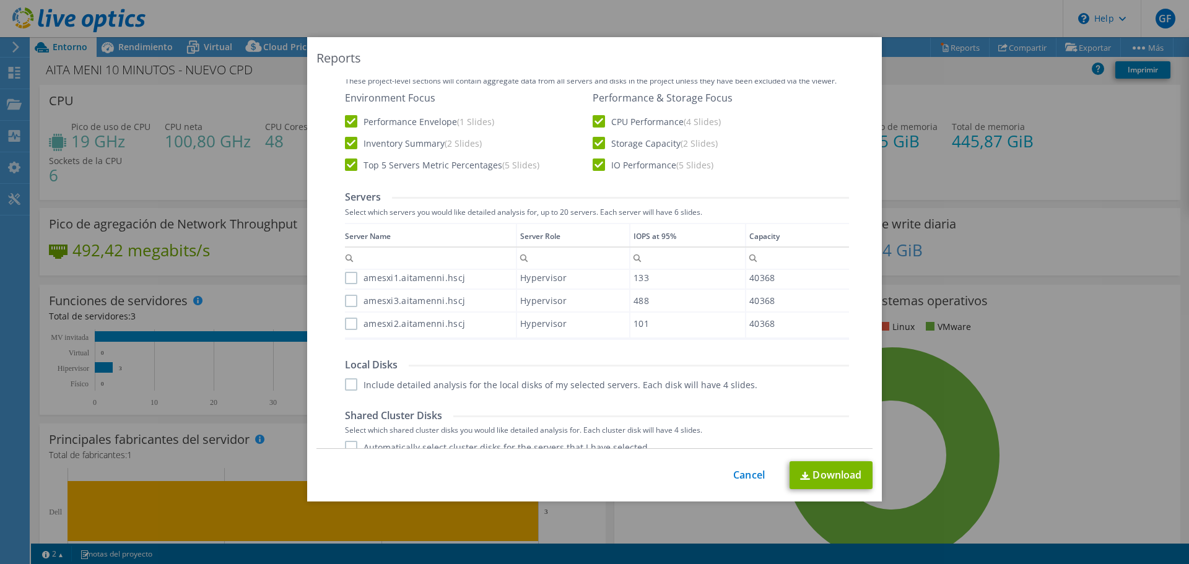
scroll to position [372, 0]
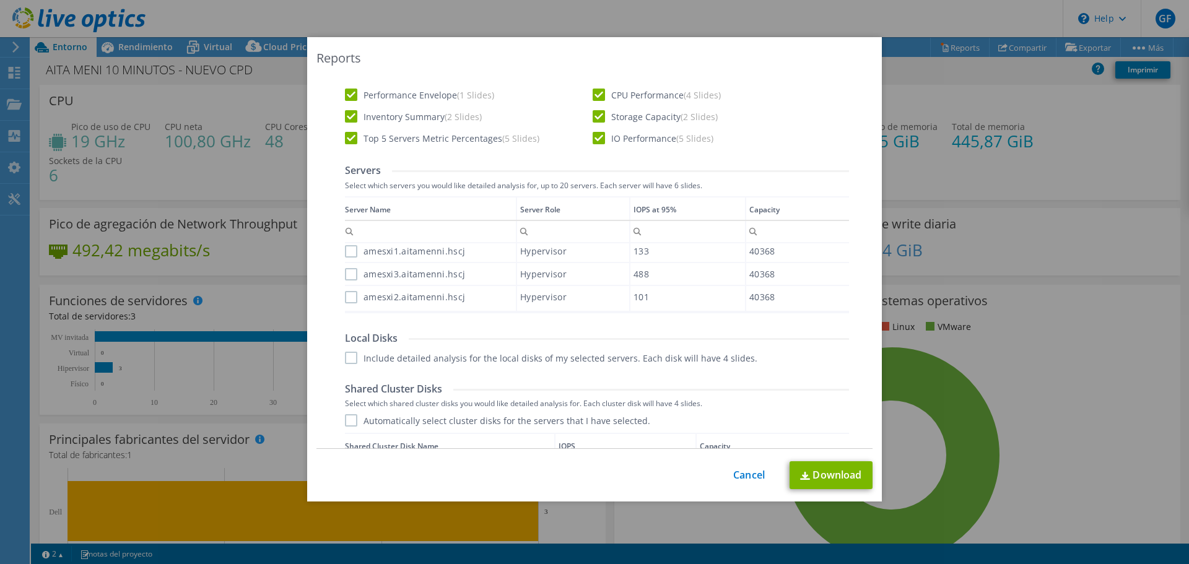
click at [345, 355] on label "Include detailed analysis for the local disks of my selected servers. Each disk…" at bounding box center [551, 358] width 412 height 12
click at [0, 0] on input "Include detailed analysis for the local disks of my selected servers. Each disk…" at bounding box center [0, 0] width 0 height 0
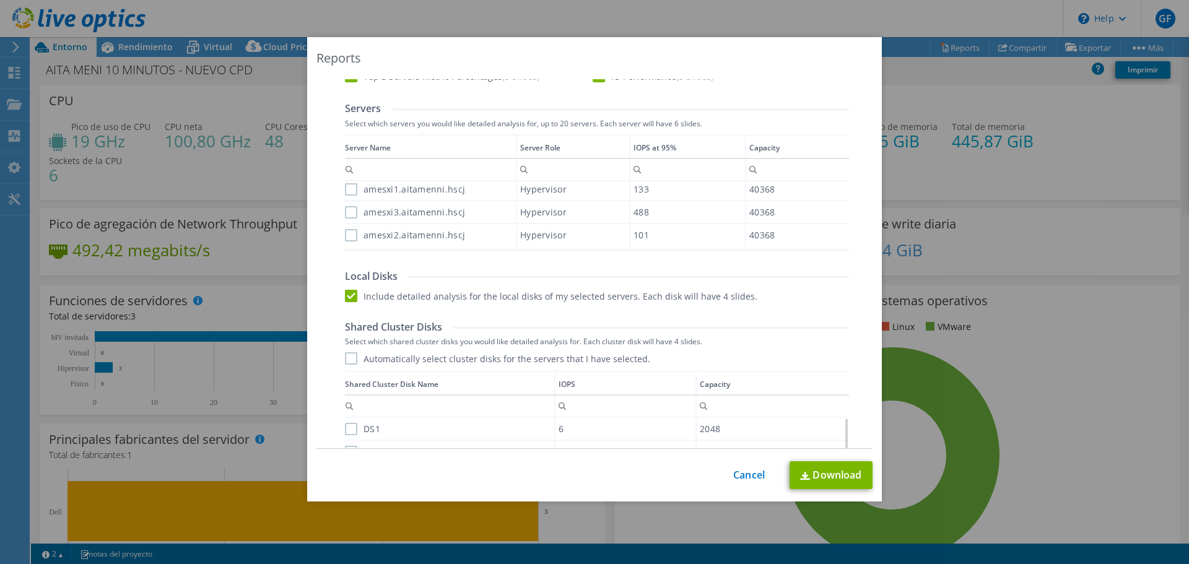
click at [350, 357] on label "Automatically select cluster disks for the servers that I have selected." at bounding box center [497, 358] width 305 height 12
click at [0, 0] on input "Automatically select cluster disks for the servers that I have selected." at bounding box center [0, 0] width 0 height 0
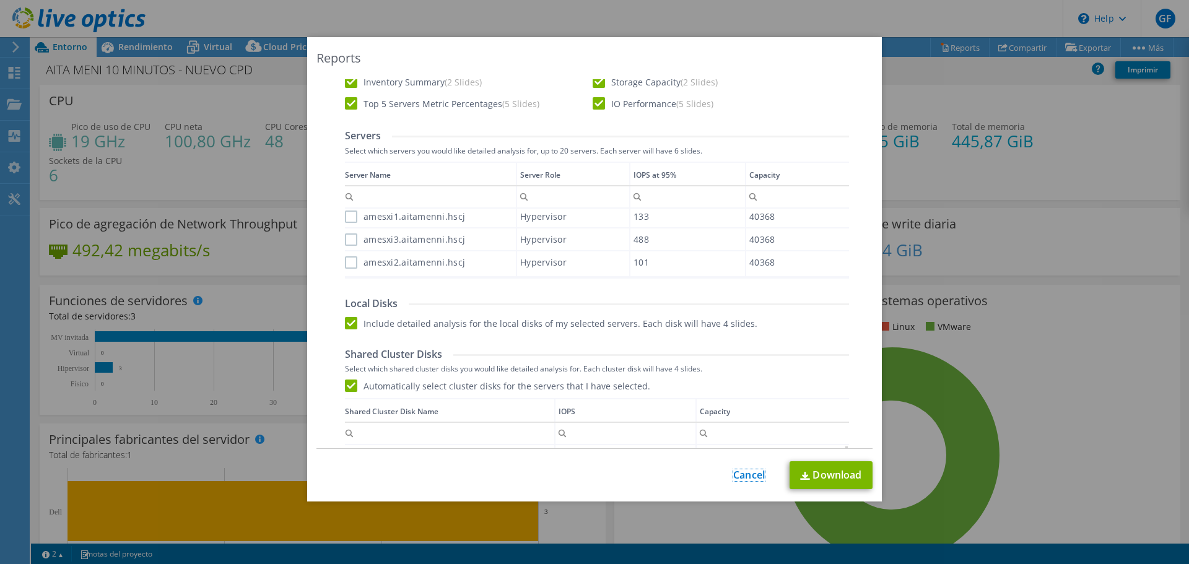
drag, startPoint x: 744, startPoint y: 474, endPoint x: 735, endPoint y: 471, distance: 9.8
click at [744, 474] on link "Cancel" at bounding box center [749, 475] width 32 height 12
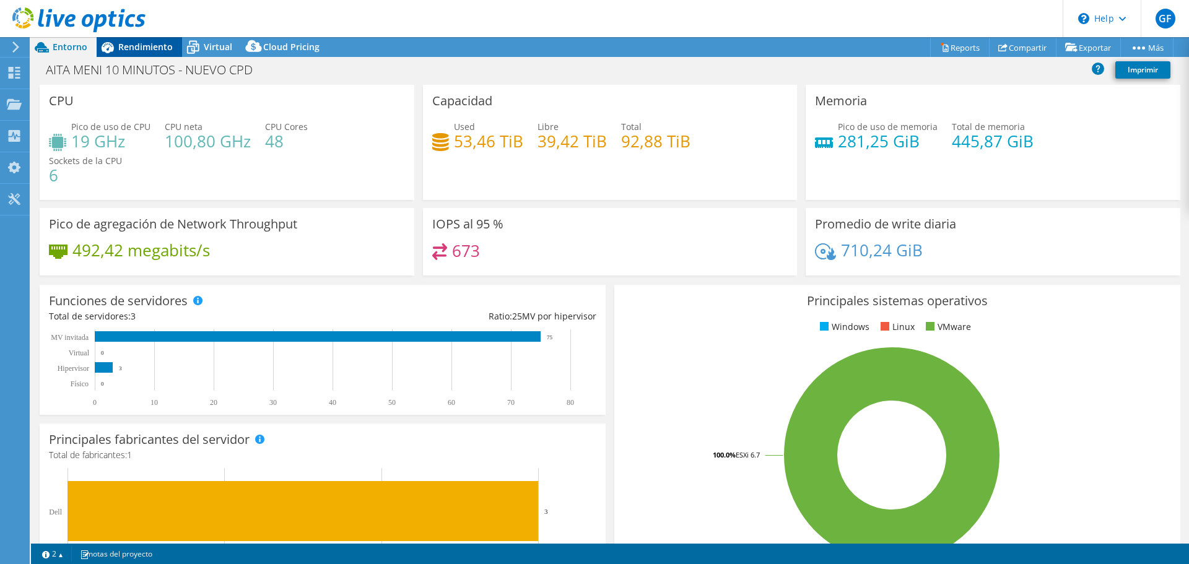
click at [165, 51] on span "Rendimiento" at bounding box center [145, 47] width 55 height 12
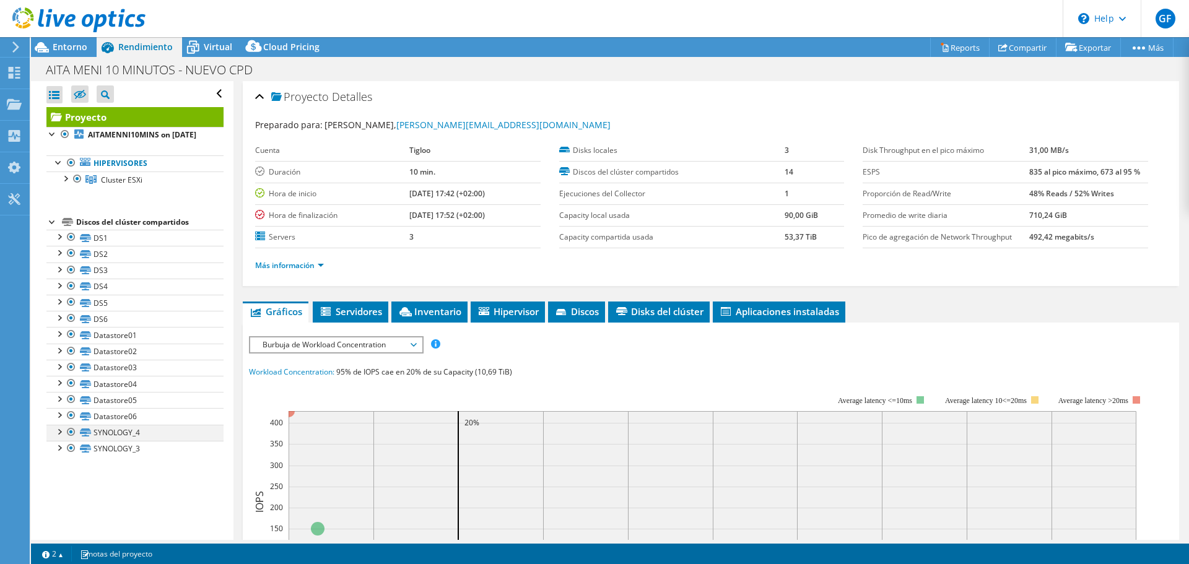
click at [71, 440] on div at bounding box center [71, 432] width 12 height 15
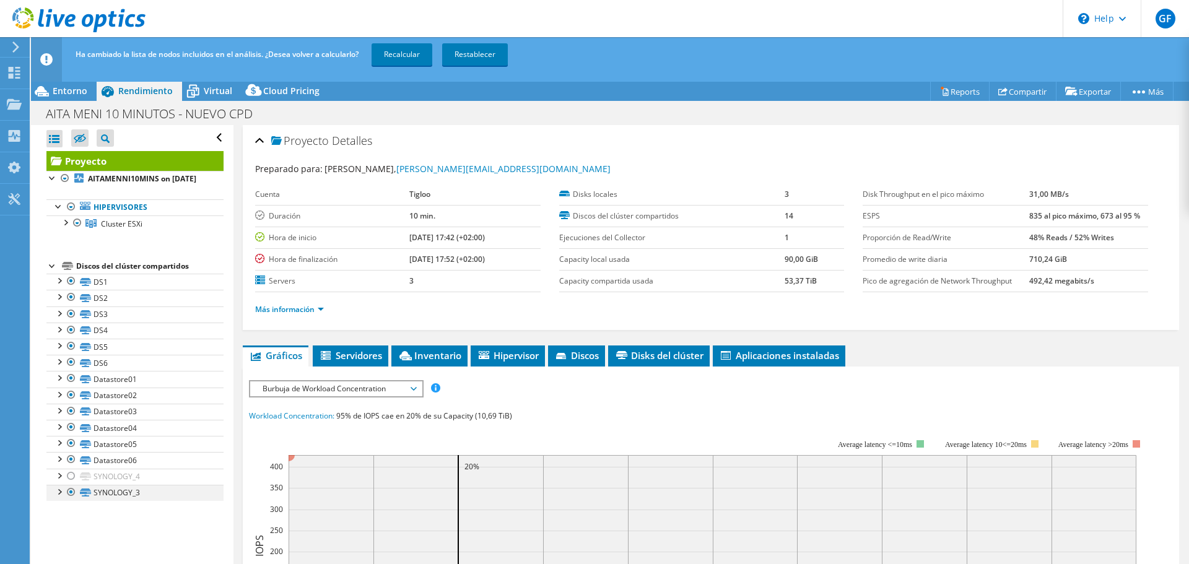
click at [68, 500] on div at bounding box center [71, 492] width 12 height 15
click at [71, 289] on div at bounding box center [71, 281] width 12 height 15
click at [71, 305] on div at bounding box center [71, 297] width 12 height 15
click at [72, 321] on div at bounding box center [71, 314] width 12 height 15
click at [72, 338] on div at bounding box center [71, 330] width 12 height 15
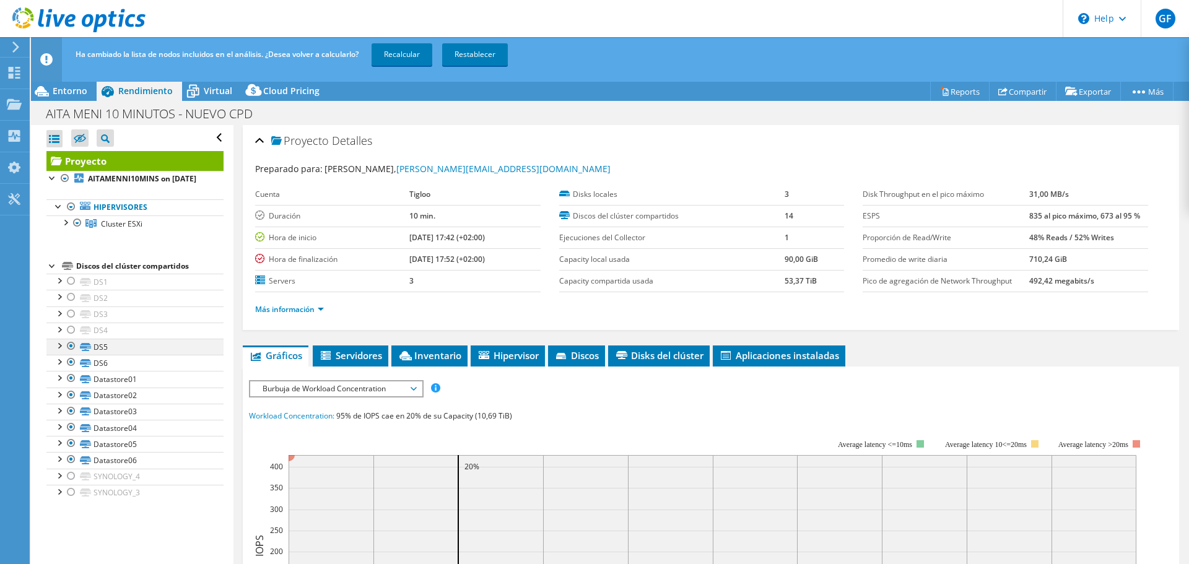
click at [70, 354] on div at bounding box center [71, 346] width 12 height 15
click at [72, 370] on div at bounding box center [71, 362] width 12 height 15
click at [419, 56] on link "Recalcular" at bounding box center [402, 54] width 61 height 22
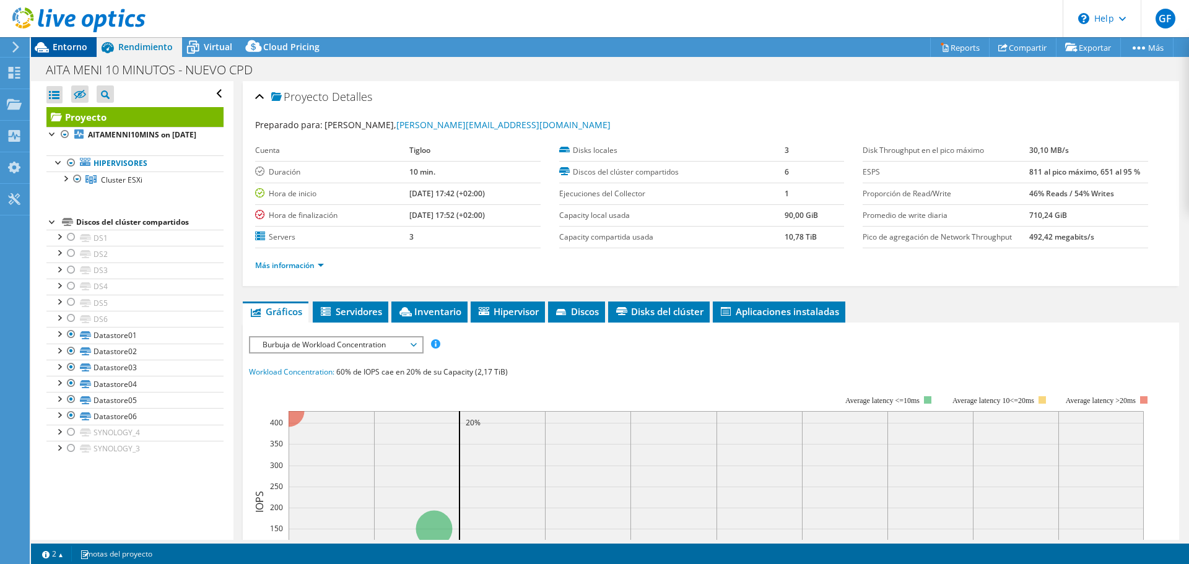
click at [71, 45] on span "Entorno" at bounding box center [70, 47] width 35 height 12
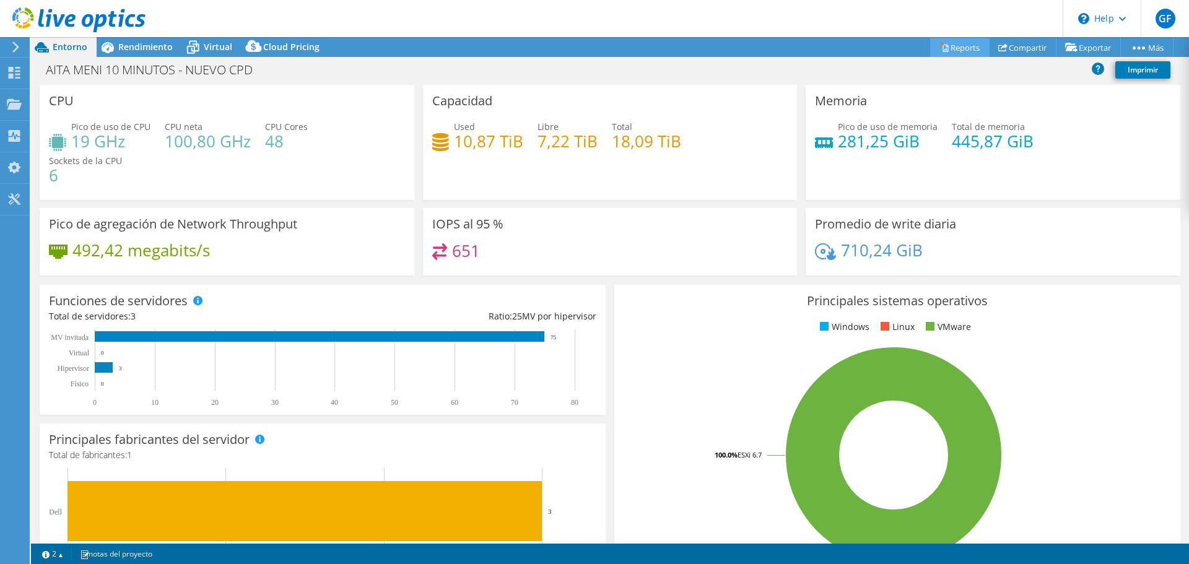
click at [951, 49] on link "Reports" at bounding box center [959, 47] width 59 height 19
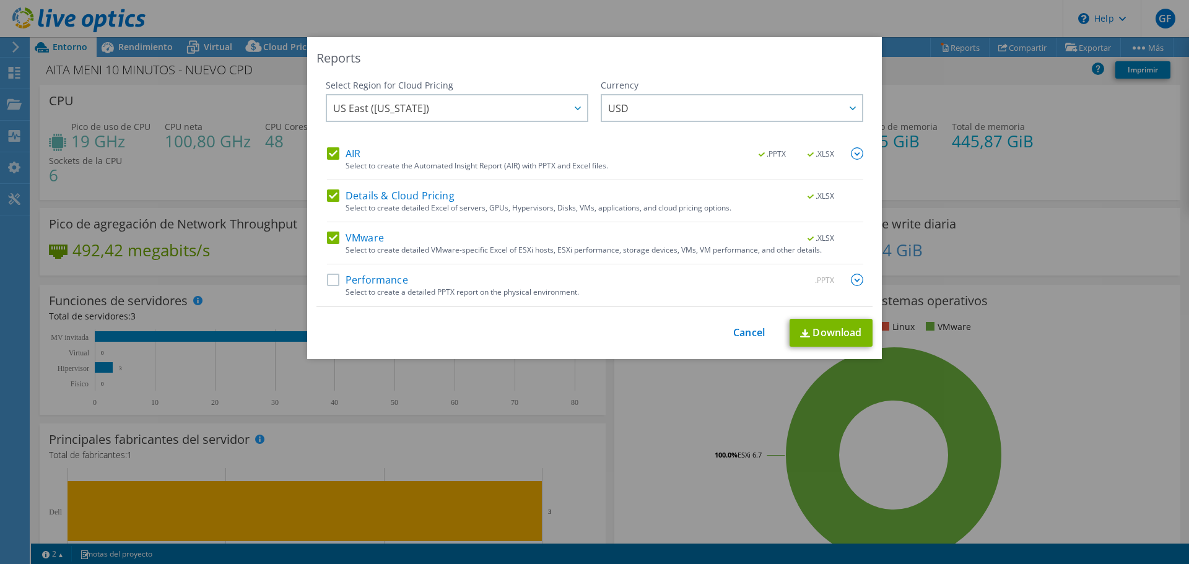
click at [854, 152] on img at bounding box center [857, 153] width 12 height 12
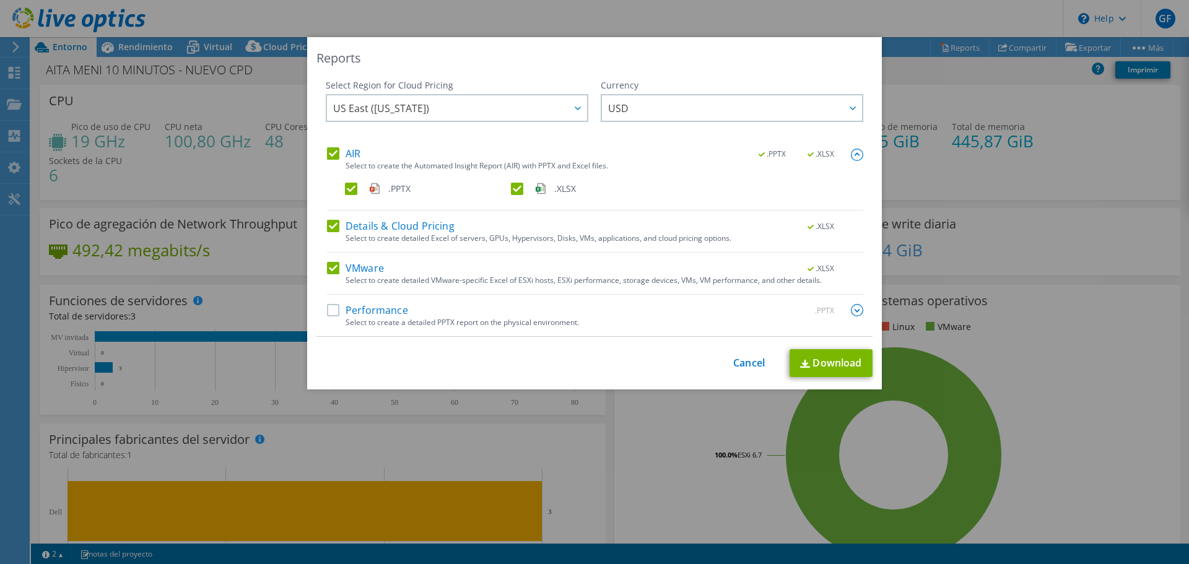
click at [851, 308] on img at bounding box center [857, 310] width 12 height 12
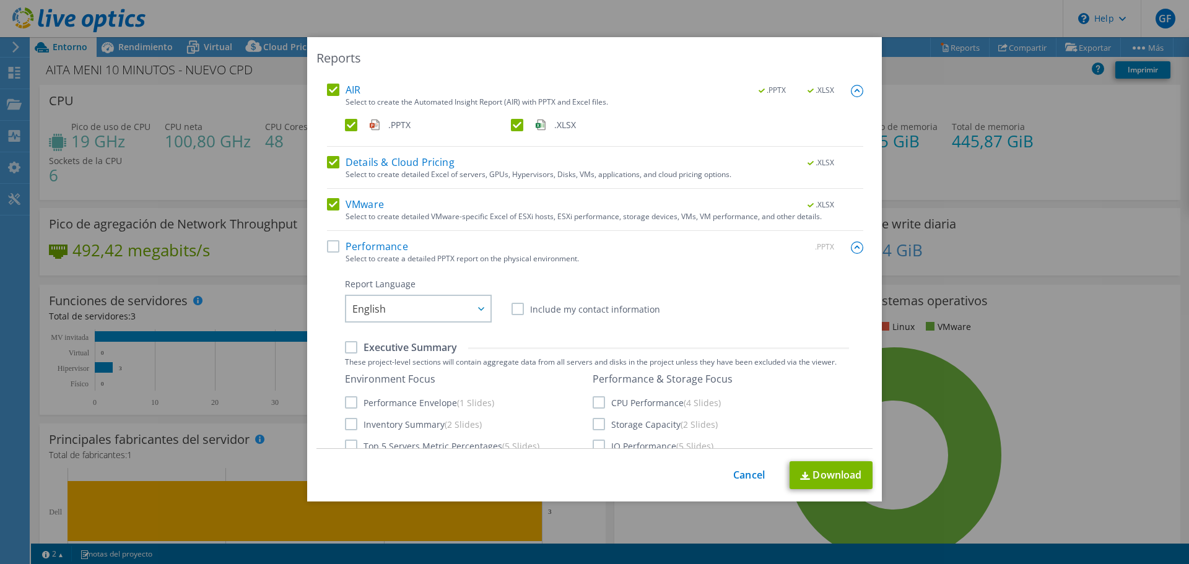
scroll to position [124, 0]
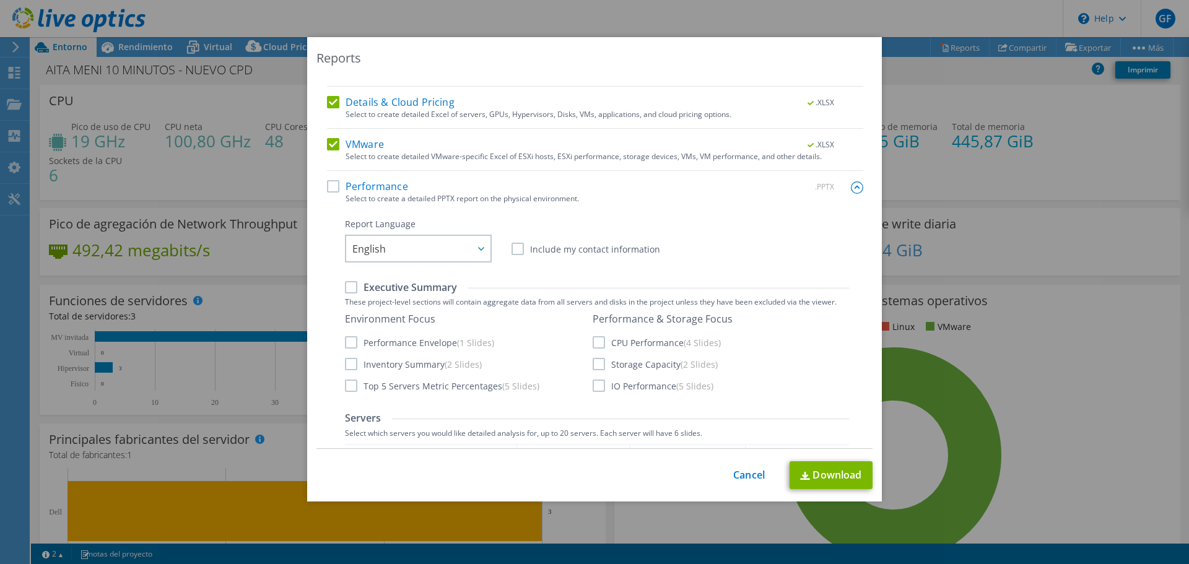
click at [327, 186] on label "Performance" at bounding box center [367, 186] width 81 height 12
click at [0, 0] on input "Performance" at bounding box center [0, 0] width 0 height 0
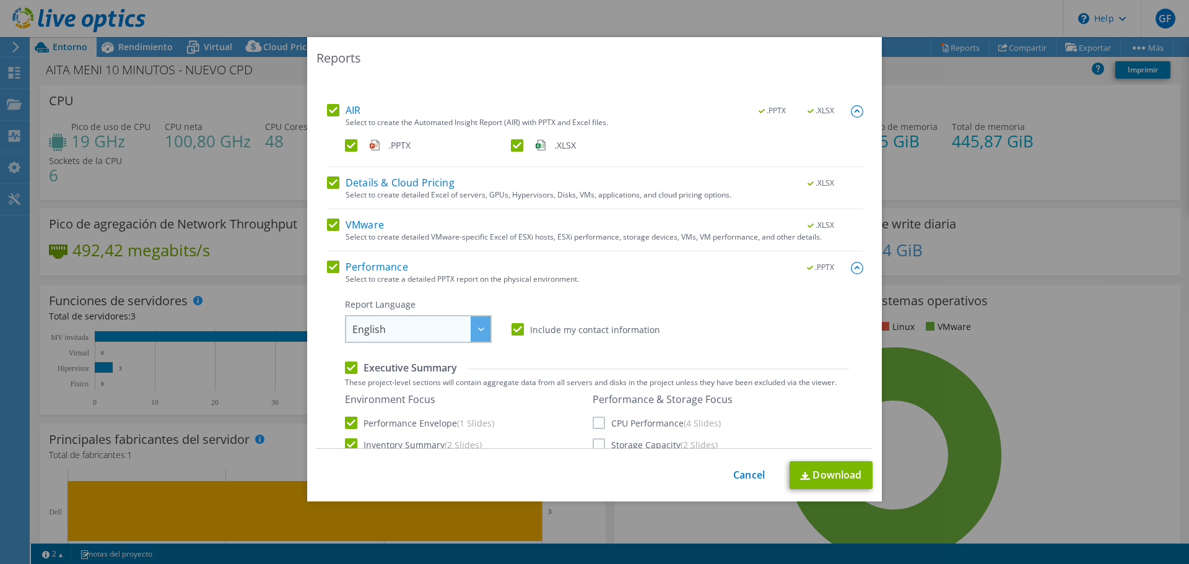
scroll to position [62, 0]
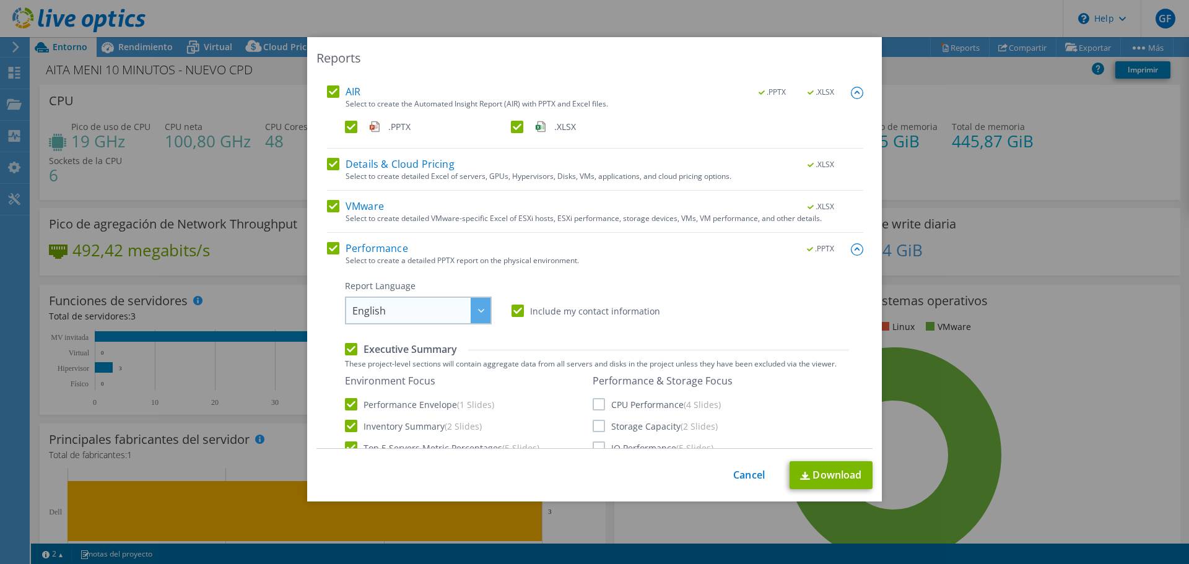
click at [441, 310] on span "English" at bounding box center [421, 310] width 138 height 25
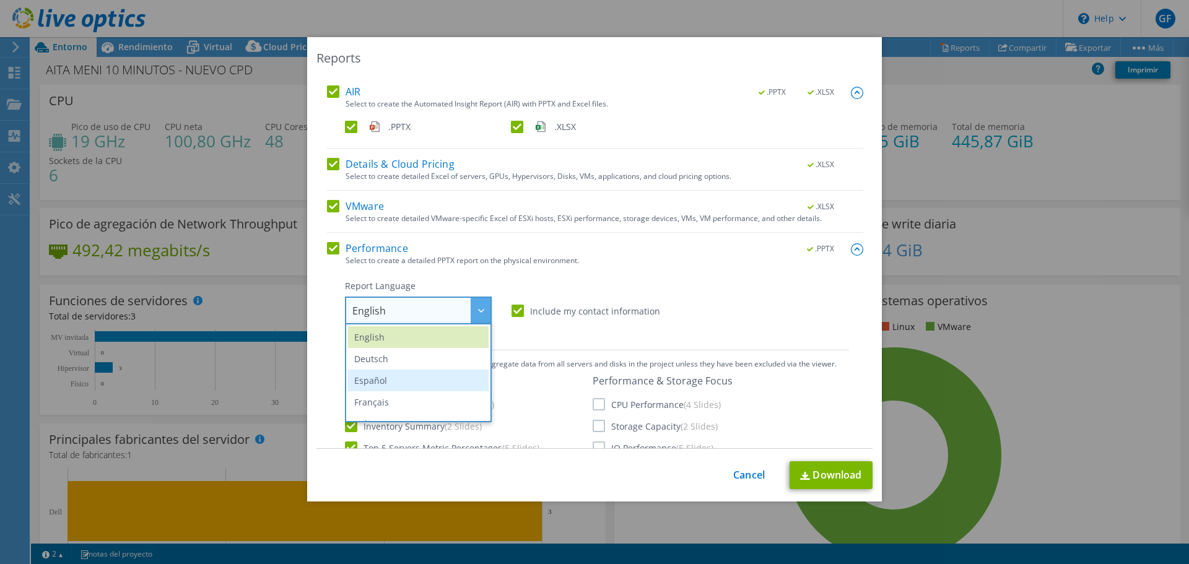
click at [377, 370] on li "Español" at bounding box center [418, 381] width 141 height 22
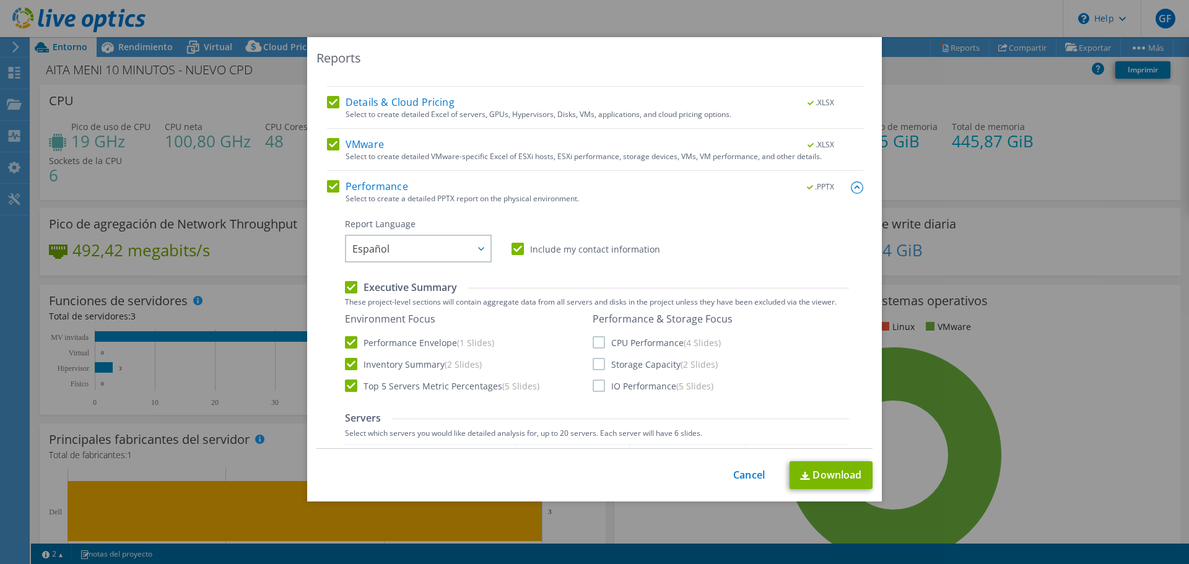
scroll to position [186, 0]
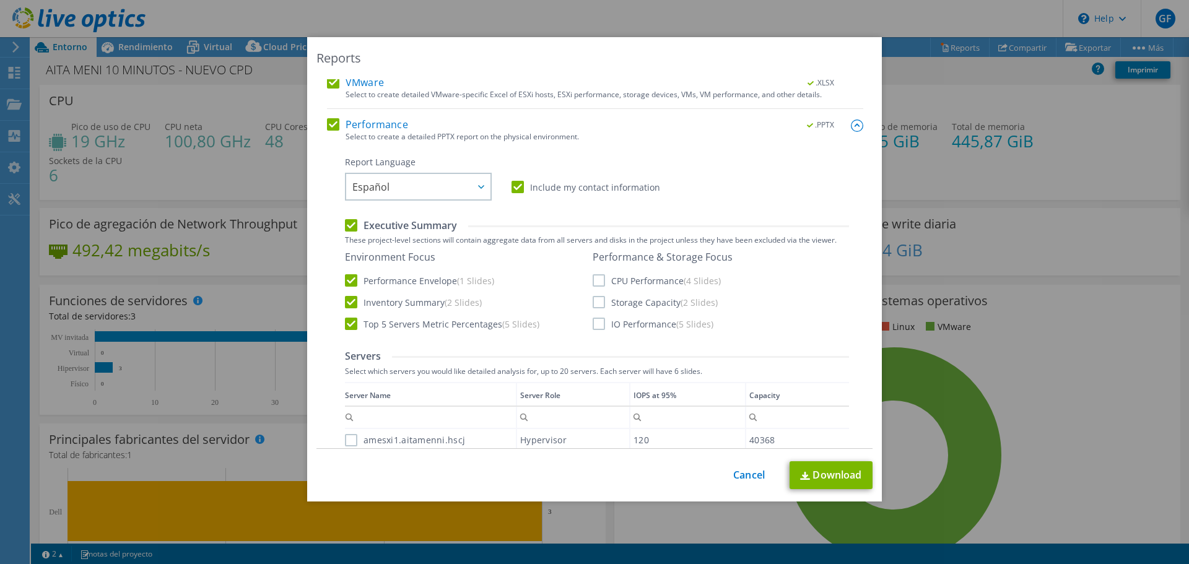
click at [593, 276] on label "CPU Performance (4 Slides)" at bounding box center [657, 280] width 128 height 12
click at [0, 0] on input "CPU Performance (4 Slides)" at bounding box center [0, 0] width 0 height 0
click at [595, 301] on label "Storage Capacity (2 Slides)" at bounding box center [655, 302] width 125 height 12
click at [0, 0] on input "Storage Capacity (2 Slides)" at bounding box center [0, 0] width 0 height 0
click at [593, 318] on label "IO Performance (5 Slides)" at bounding box center [653, 324] width 121 height 12
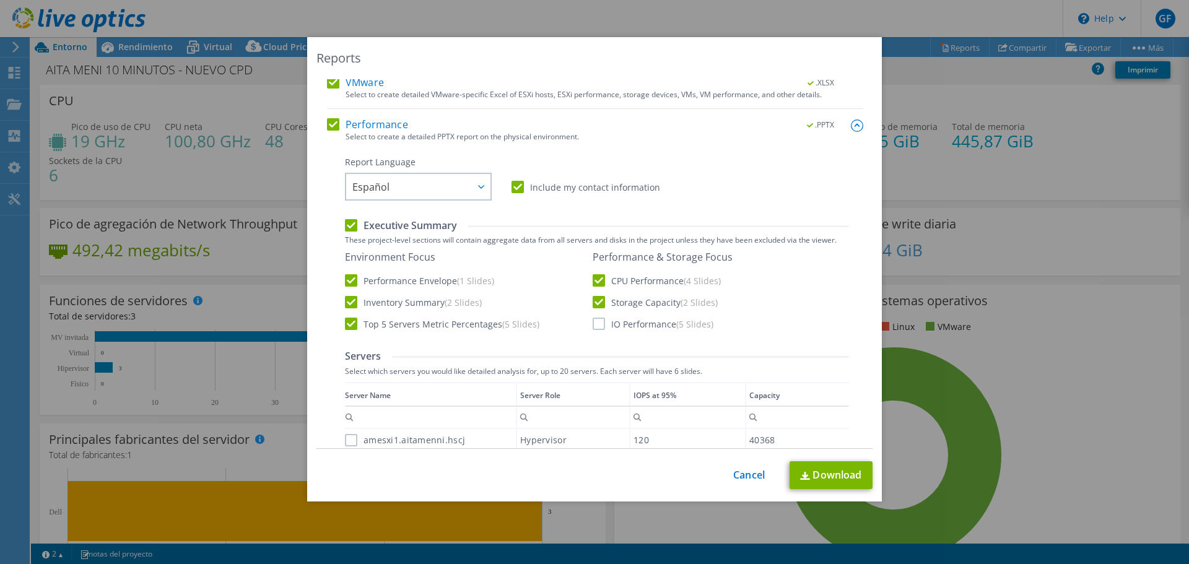
click at [0, 0] on input "IO Performance (5 Slides)" at bounding box center [0, 0] width 0 height 0
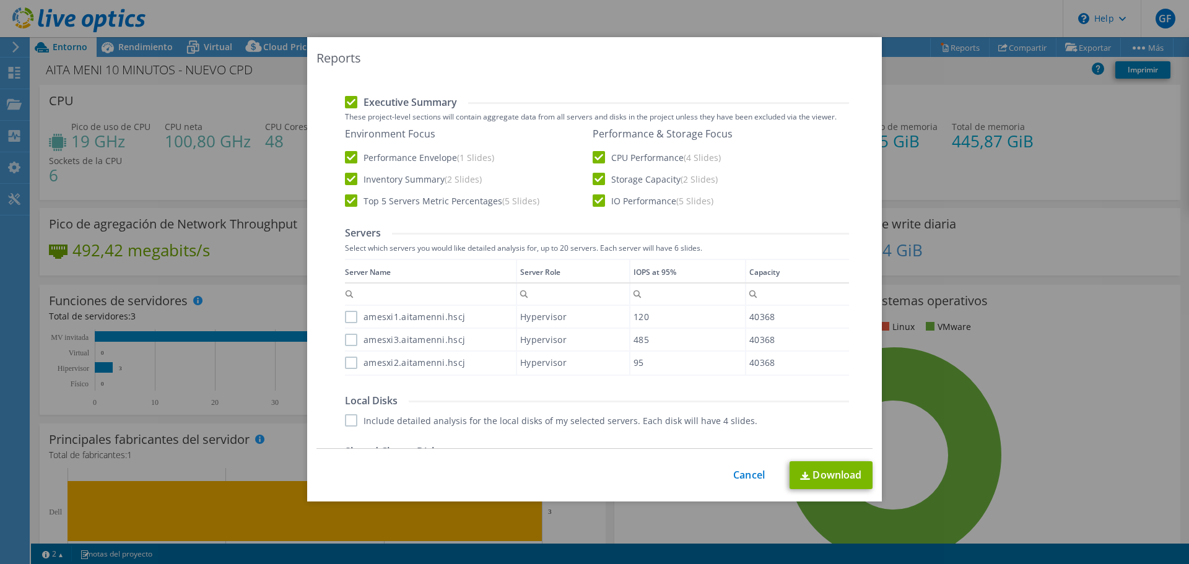
scroll to position [372, 0]
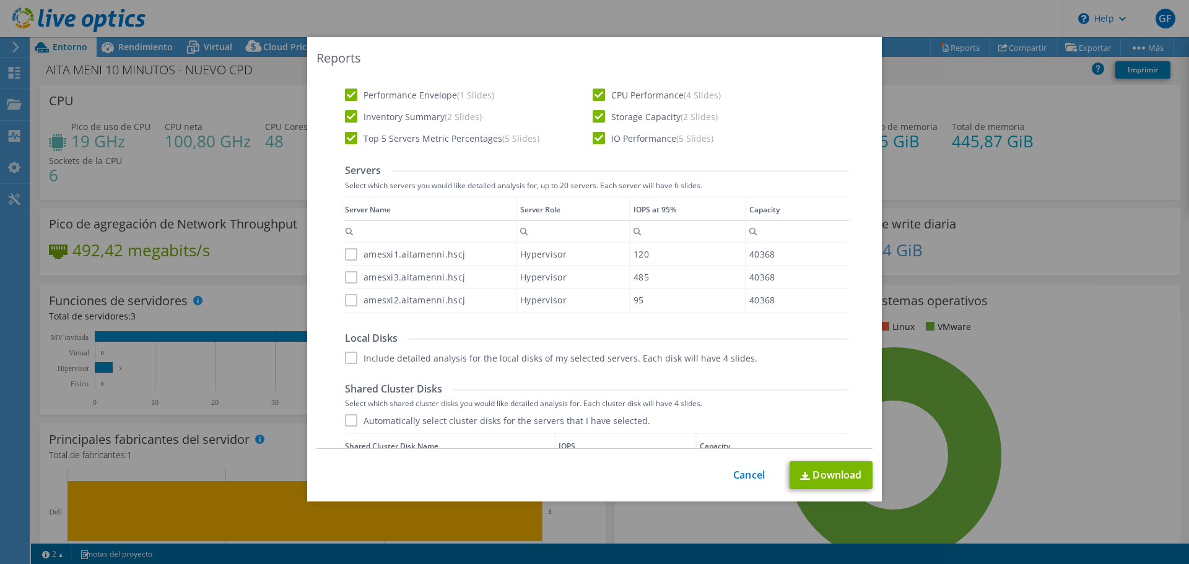
click at [351, 251] on label "amesxi1.aitamenni.hscj" at bounding box center [405, 254] width 120 height 12
click at [0, 0] on input "amesxi1.aitamenni.hscj" at bounding box center [0, 0] width 0 height 0
click at [345, 277] on div "Data grid" at bounding box center [346, 250] width 2 height 108
drag, startPoint x: 340, startPoint y: 294, endPoint x: 355, endPoint y: 305, distance: 18.2
click at [345, 294] on div "Data grid" at bounding box center [346, 250] width 2 height 108
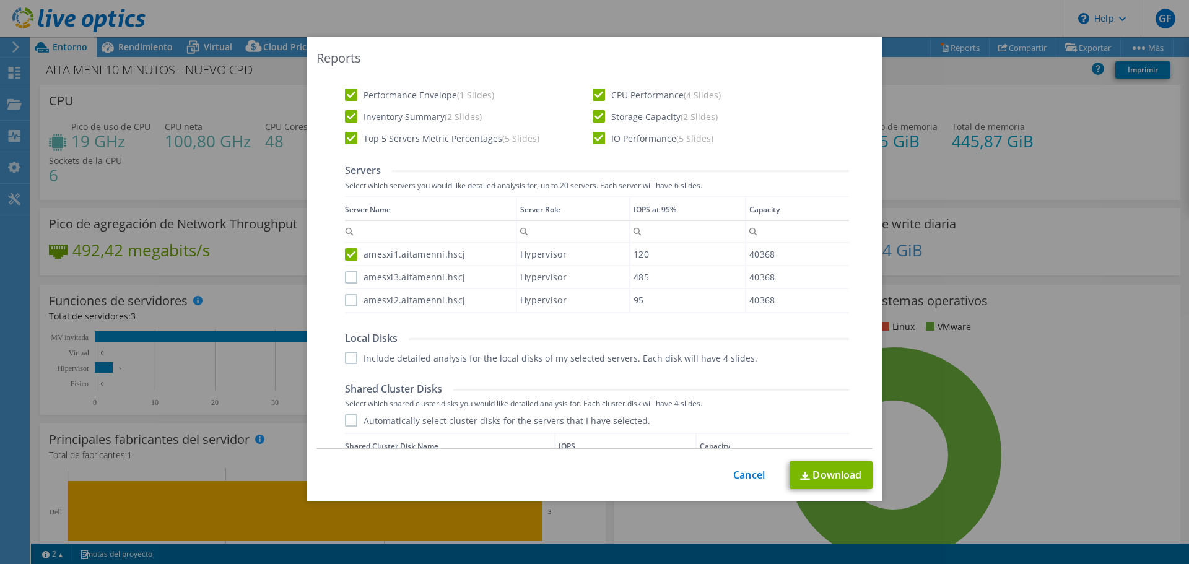
click at [346, 299] on label "amesxi2.aitamenni.hscj" at bounding box center [405, 300] width 120 height 12
click at [0, 0] on input "amesxi2.aitamenni.hscj" at bounding box center [0, 0] width 0 height 0
click at [346, 277] on label "amesxi3.aitamenni.hscj" at bounding box center [405, 277] width 120 height 12
click at [0, 0] on input "amesxi3.aitamenni.hscj" at bounding box center [0, 0] width 0 height 0
drag, startPoint x: 346, startPoint y: 352, endPoint x: 354, endPoint y: 347, distance: 10.0
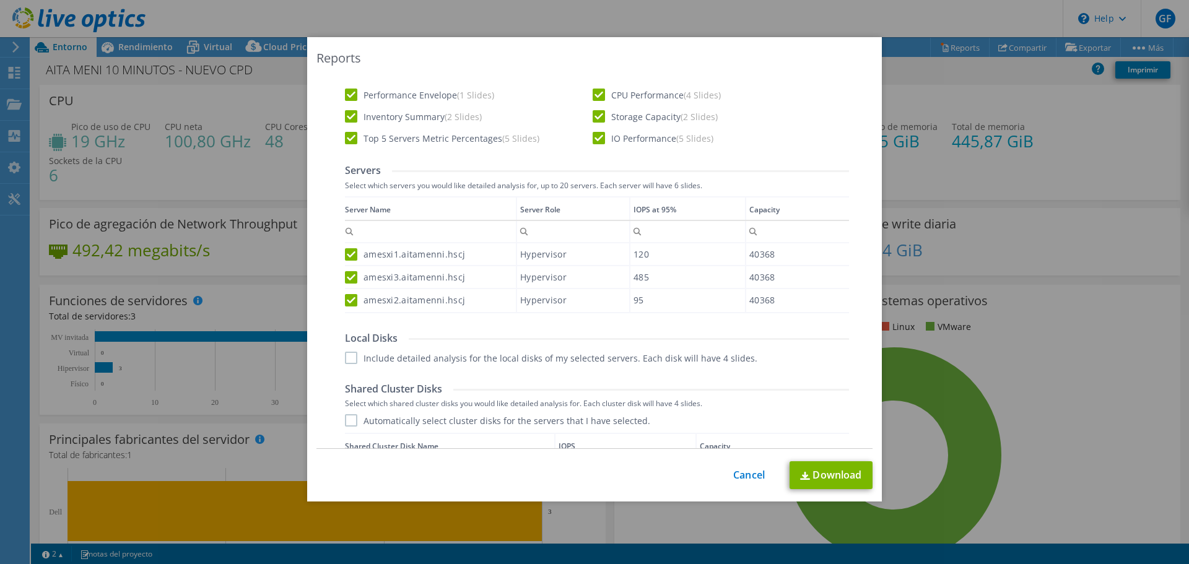
click at [346, 353] on label "Include detailed analysis for the local disks of my selected servers. Each disk…" at bounding box center [551, 358] width 412 height 12
click at [0, 0] on input "Include detailed analysis for the local disks of my selected servers. Each disk…" at bounding box center [0, 0] width 0 height 0
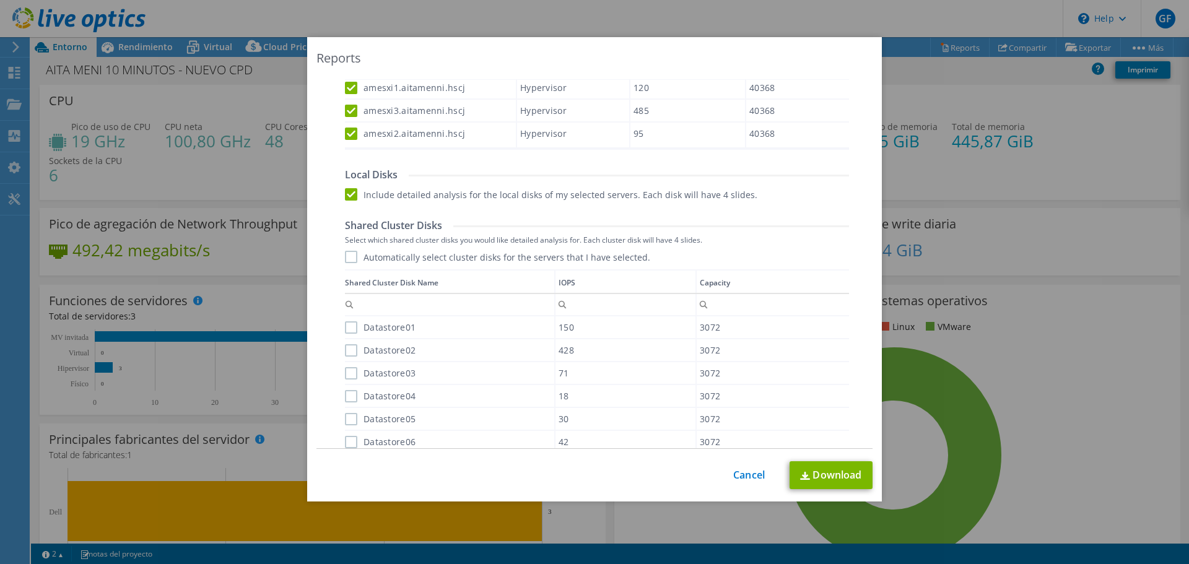
scroll to position [557, 0]
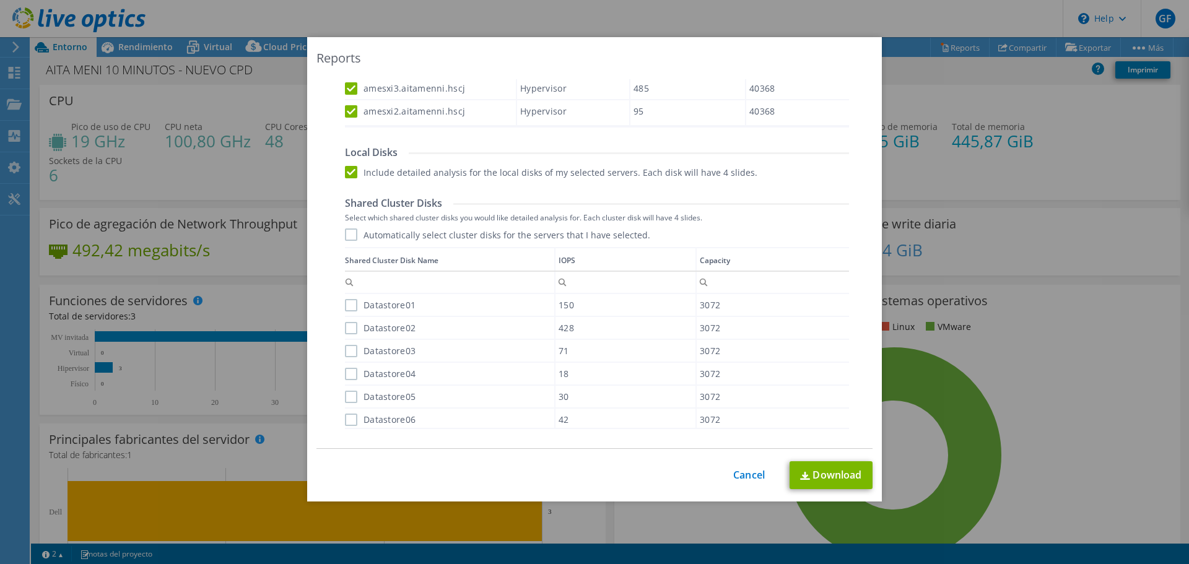
click at [346, 231] on label "Automatically select cluster disks for the servers that I have selected." at bounding box center [497, 235] width 305 height 12
click at [0, 0] on input "Automatically select cluster disks for the servers that I have selected." at bounding box center [0, 0] width 0 height 0
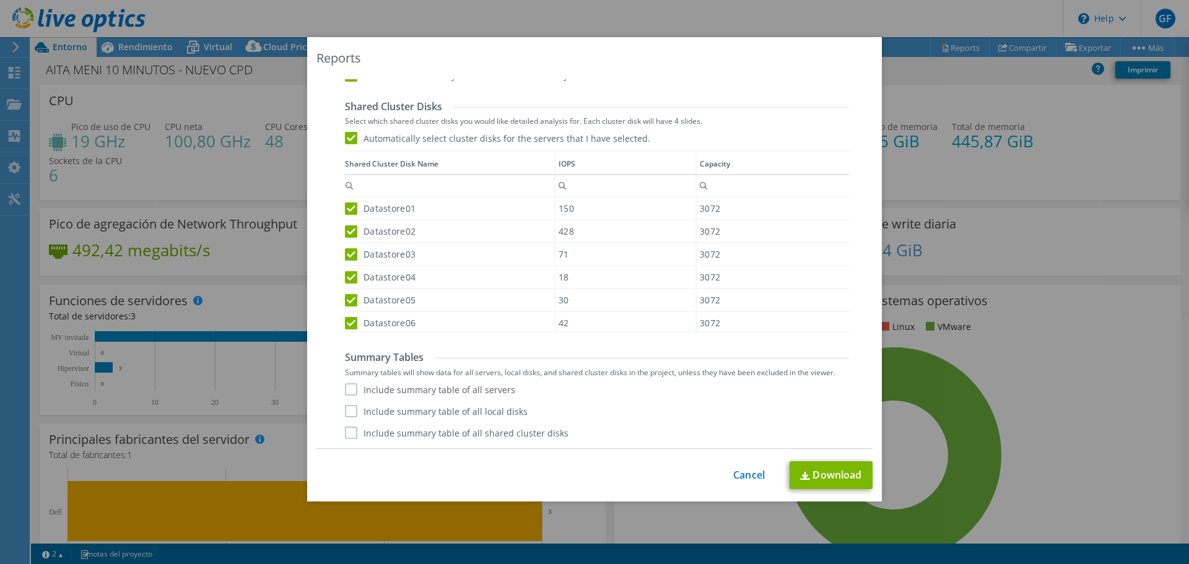
scroll to position [7, 0]
click at [347, 393] on label "Include summary table of all servers" at bounding box center [430, 389] width 170 height 12
click at [0, 0] on input "Include summary table of all servers" at bounding box center [0, 0] width 0 height 0
drag, startPoint x: 344, startPoint y: 412, endPoint x: 346, endPoint y: 425, distance: 12.4
click at [345, 413] on label "Include summary table of all local disks" at bounding box center [436, 411] width 183 height 12
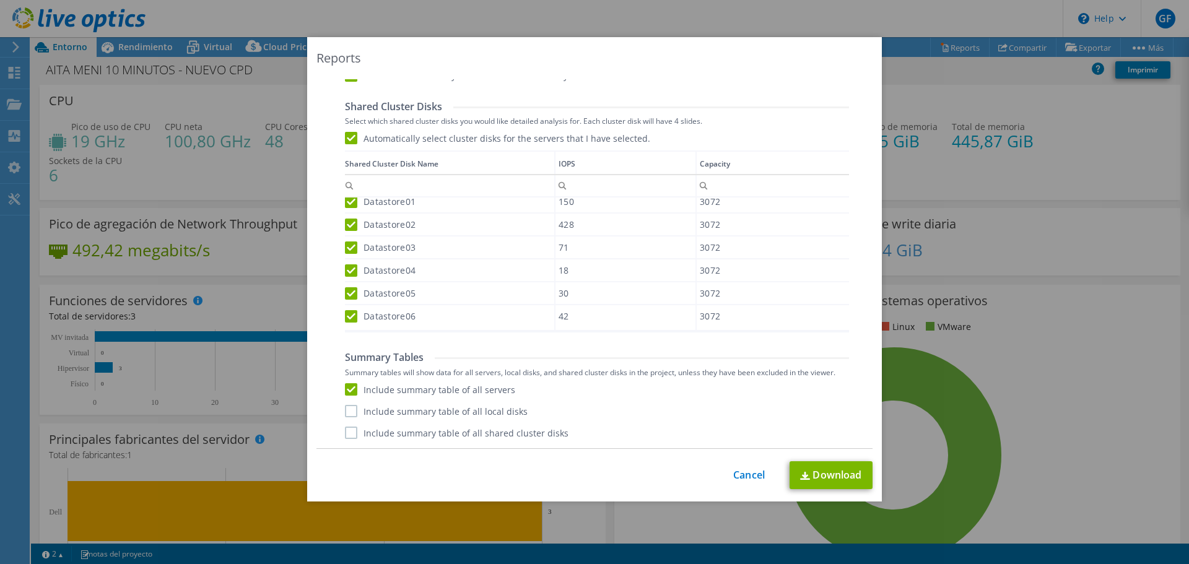
click at [0, 0] on input "Include summary table of all local disks" at bounding box center [0, 0] width 0 height 0
click at [346, 434] on label "Include summary table of all shared cluster disks" at bounding box center [457, 433] width 224 height 12
click at [0, 0] on input "Include summary table of all shared cluster disks" at bounding box center [0, 0] width 0 height 0
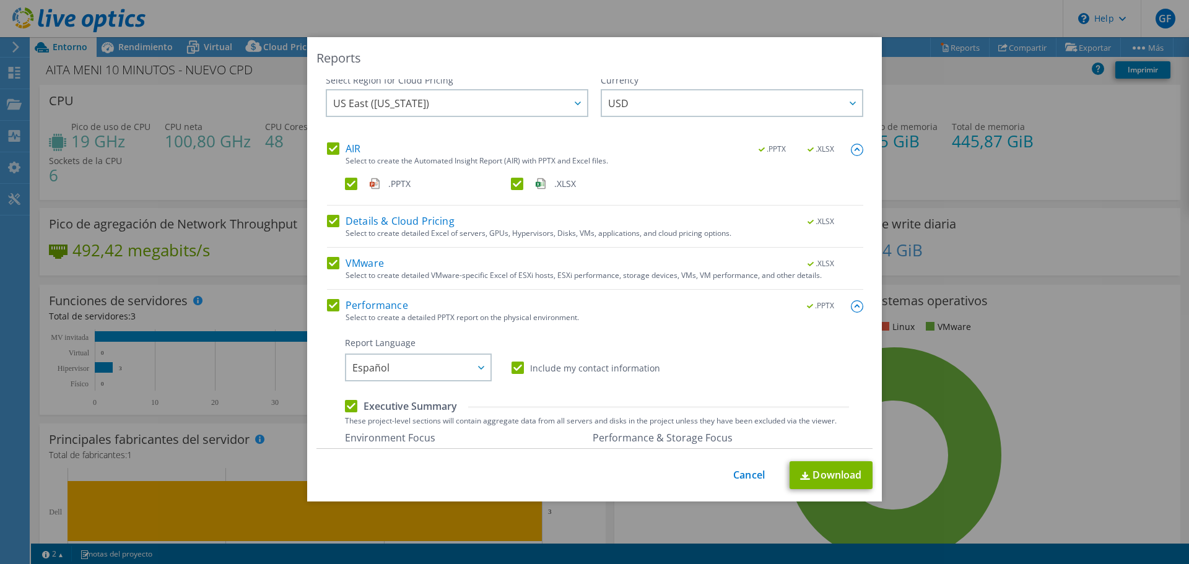
scroll to position [0, 0]
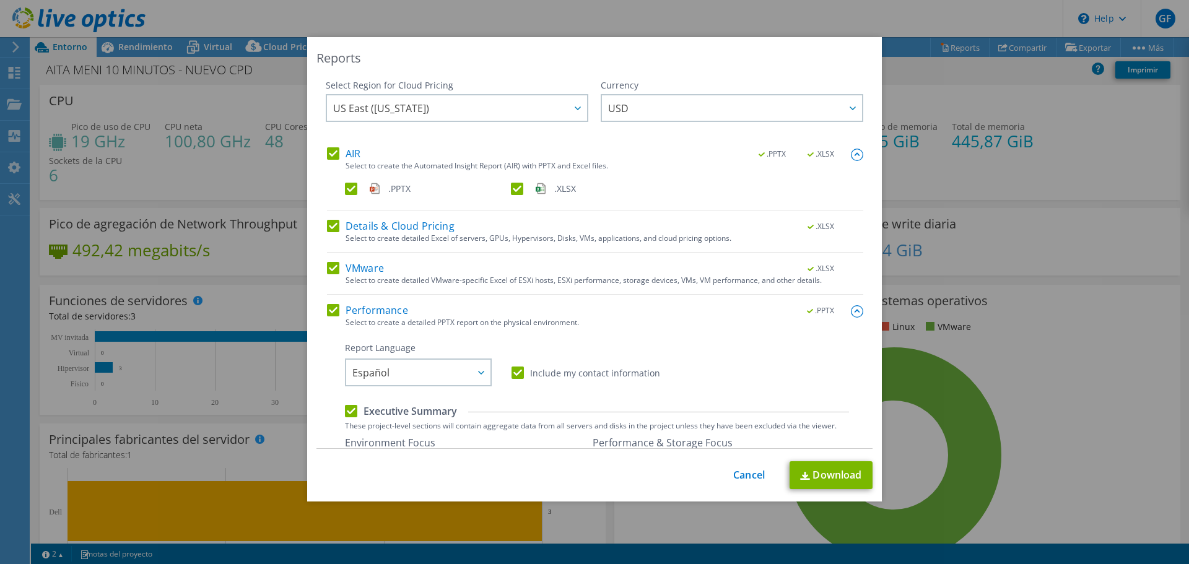
click at [851, 151] on img at bounding box center [857, 155] width 12 height 12
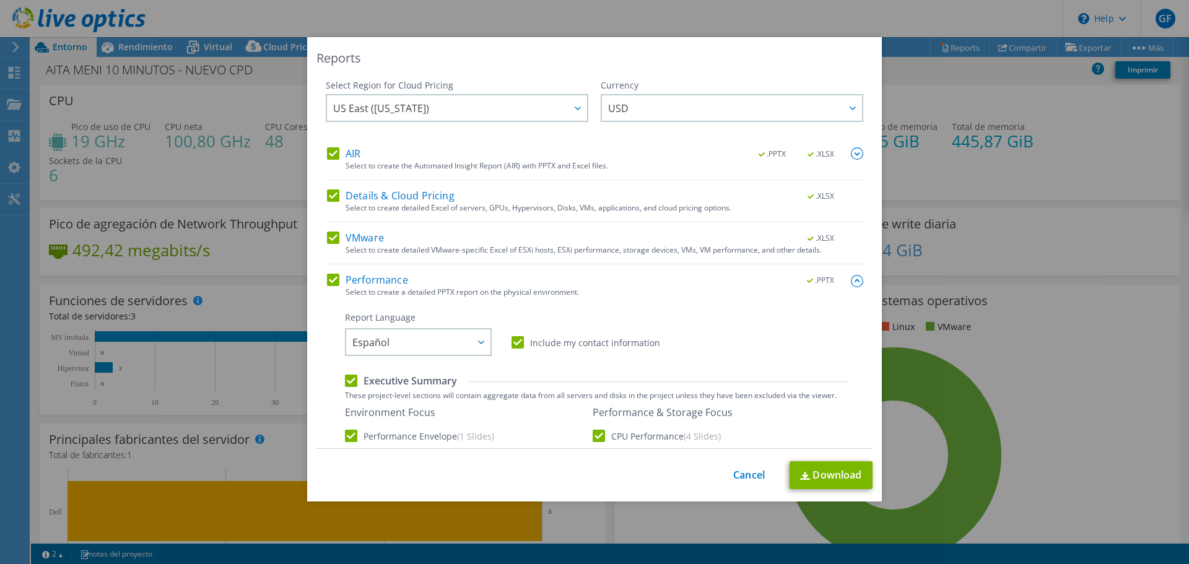
click at [851, 280] on img at bounding box center [857, 281] width 12 height 12
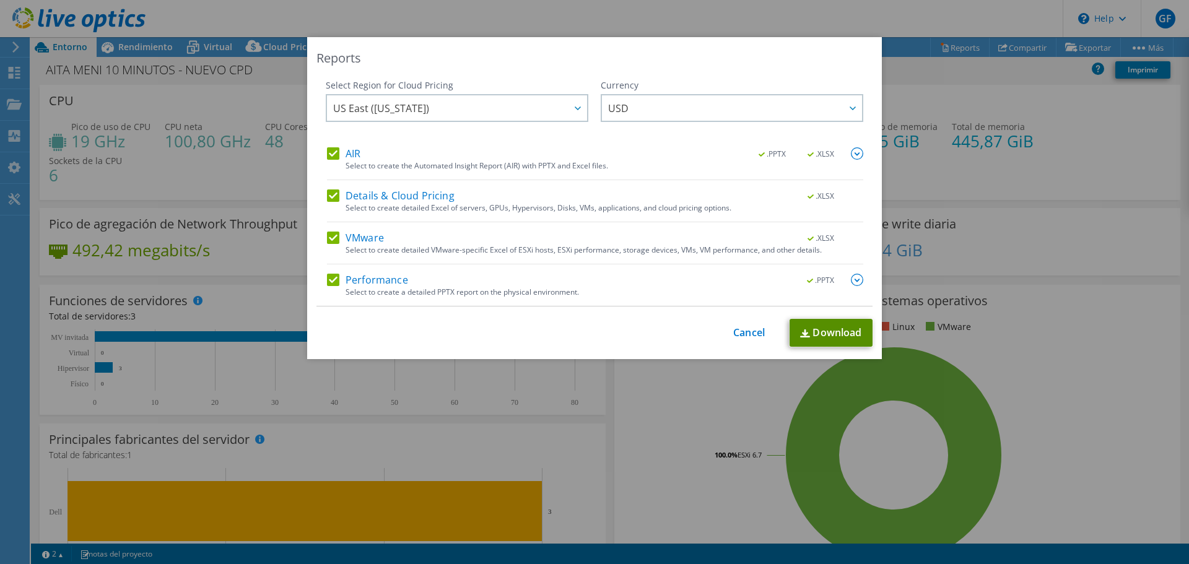
click at [835, 325] on link "Download" at bounding box center [831, 333] width 83 height 28
click at [738, 327] on link "Cancel" at bounding box center [749, 333] width 32 height 12
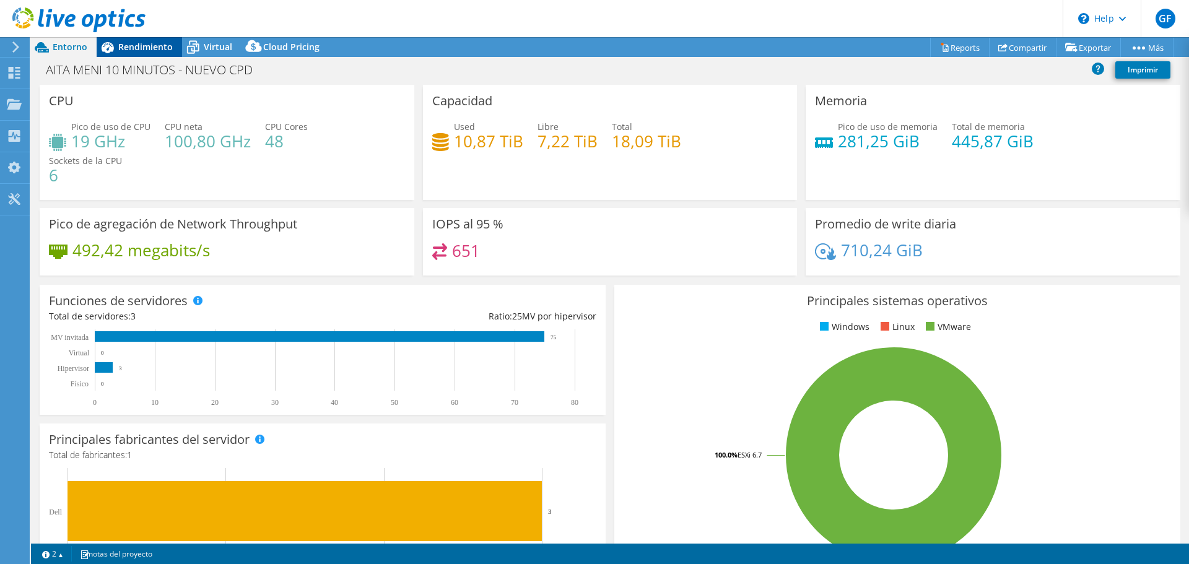
click at [152, 48] on span "Rendimiento" at bounding box center [145, 47] width 55 height 12
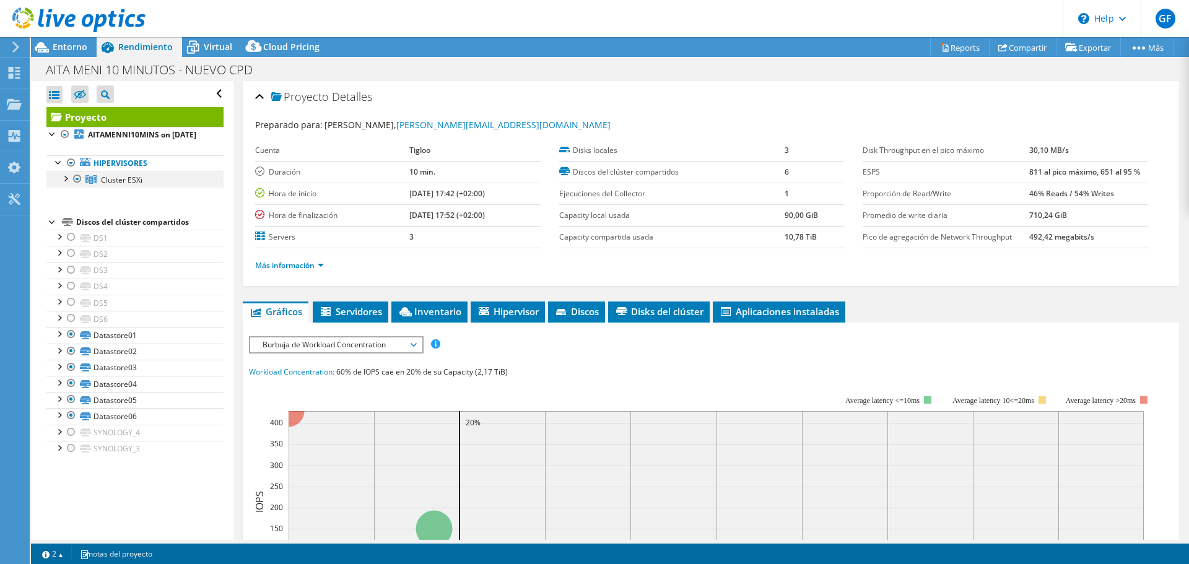
click at [63, 184] on div at bounding box center [65, 178] width 12 height 12
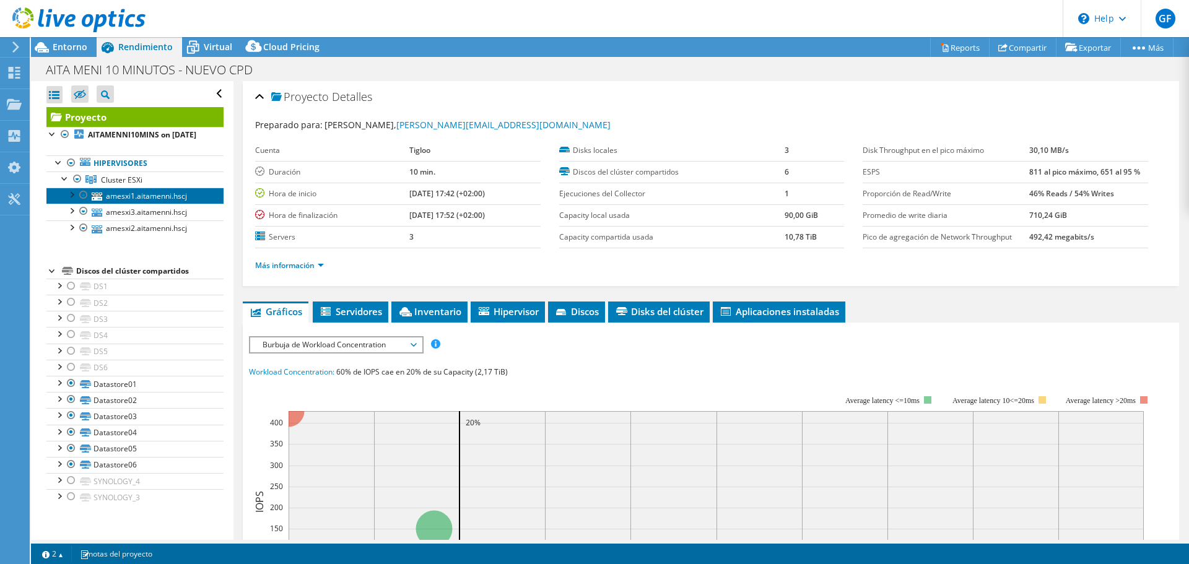
click at [123, 204] on link "amesxi1.aitamenni.hscj" at bounding box center [134, 196] width 177 height 16
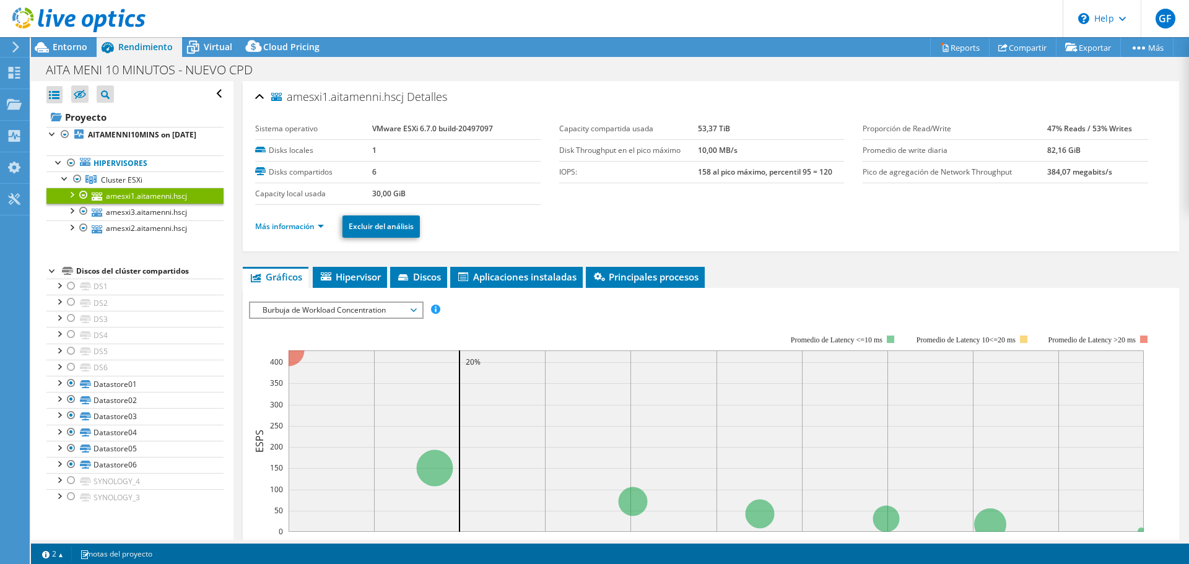
click at [357, 303] on span "Burbuja de Workload Concentration" at bounding box center [335, 310] width 159 height 15
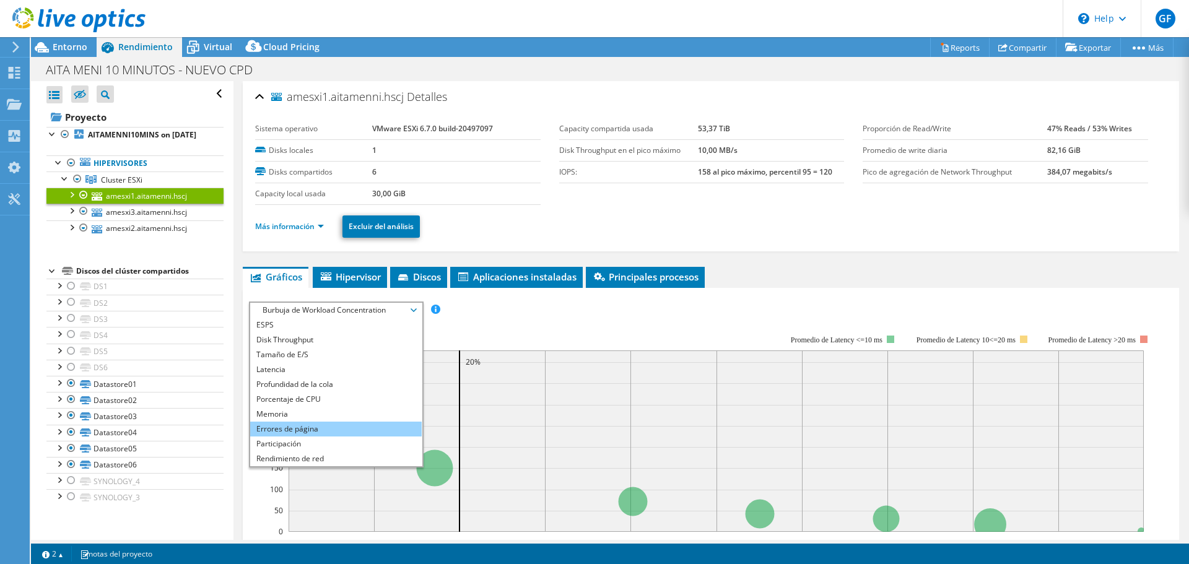
click at [305, 422] on li "Errores de página" at bounding box center [336, 429] width 172 height 15
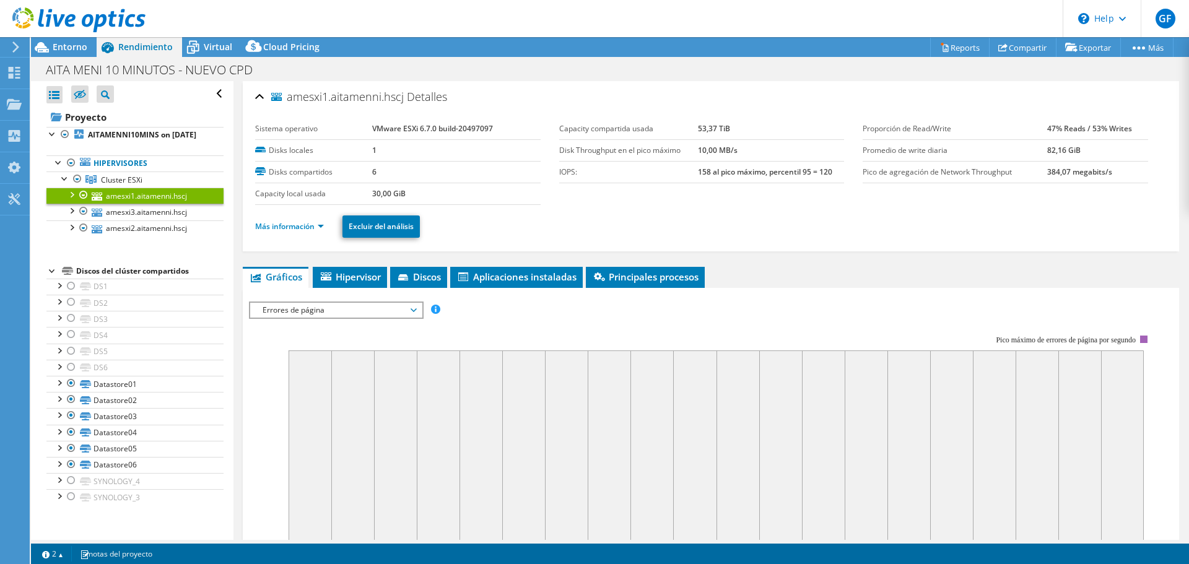
click at [316, 312] on span "Errores de página" at bounding box center [335, 310] width 159 height 15
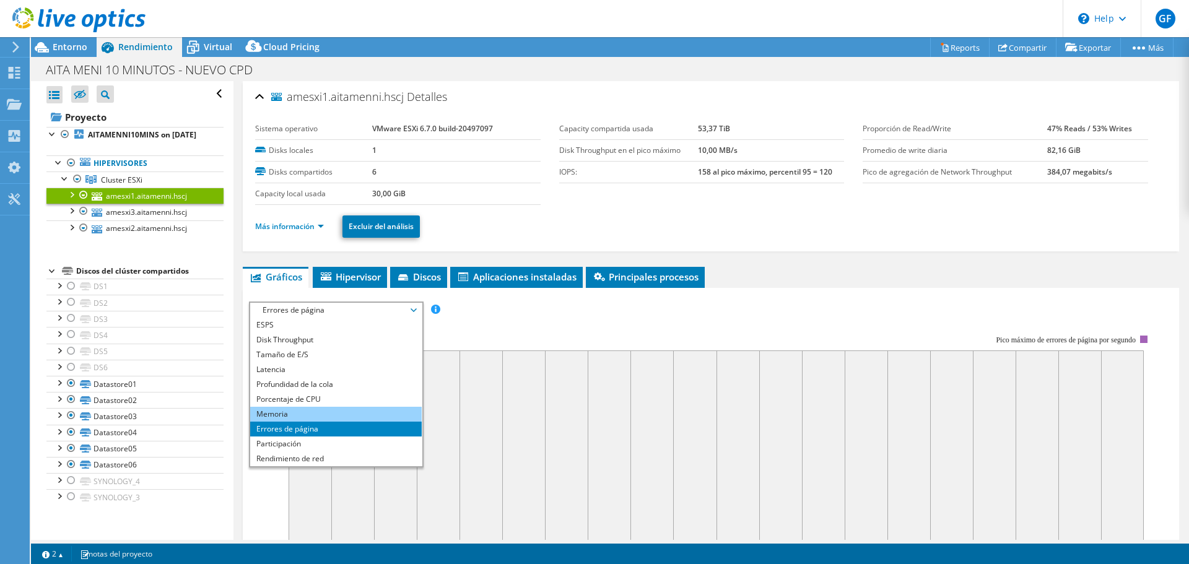
click at [292, 411] on li "Memoria" at bounding box center [336, 414] width 172 height 15
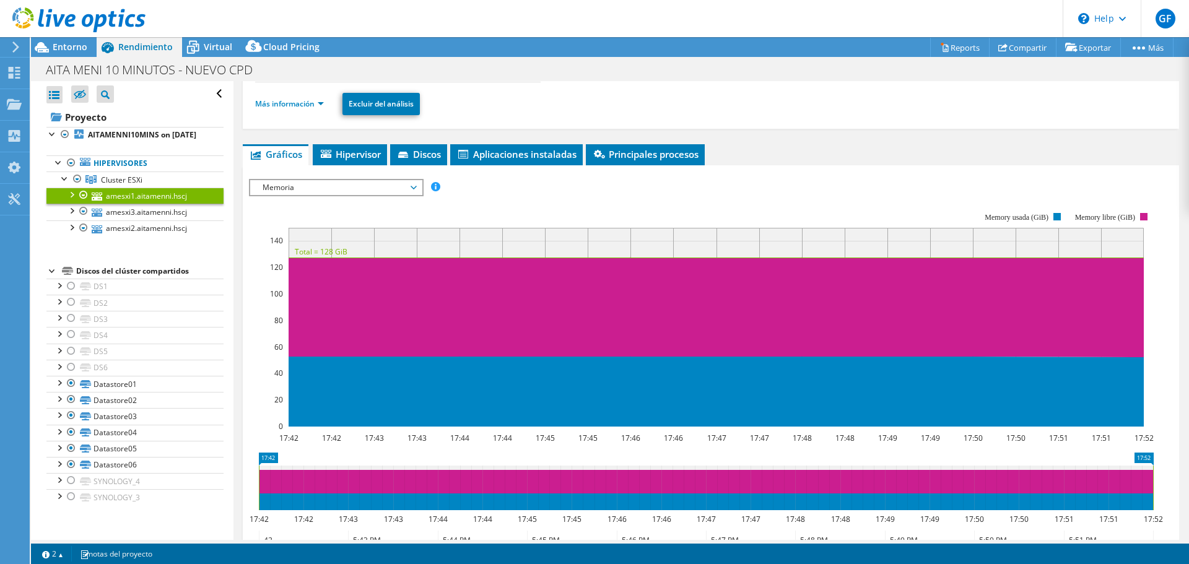
scroll to position [124, 0]
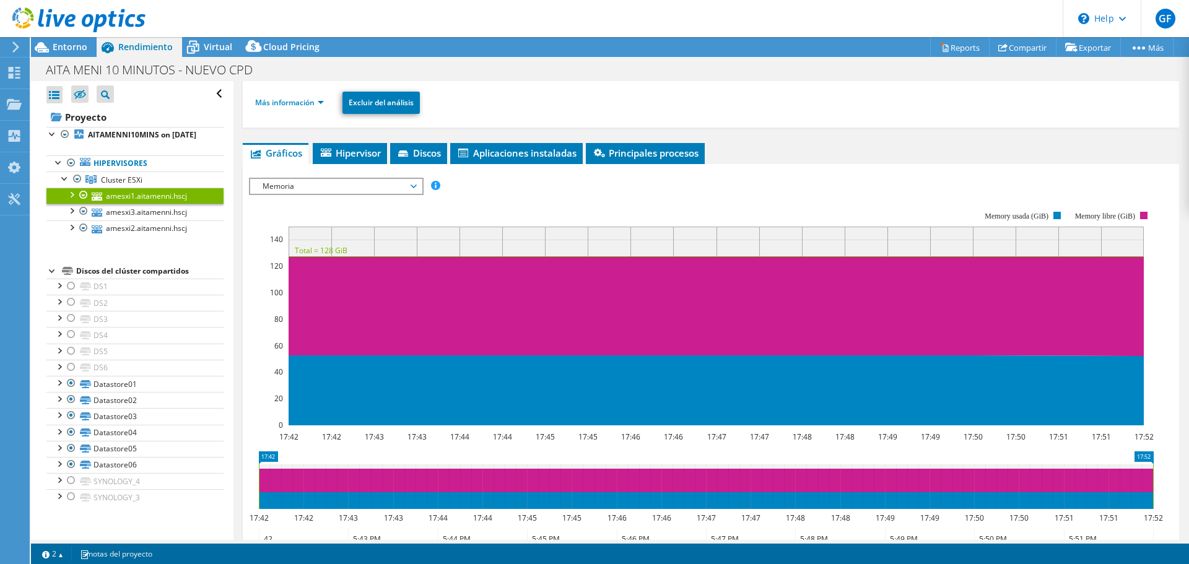
drag, startPoint x: 307, startPoint y: 180, endPoint x: 307, endPoint y: 188, distance: 8.7
click at [307, 180] on span "Memoria" at bounding box center [335, 186] width 159 height 15
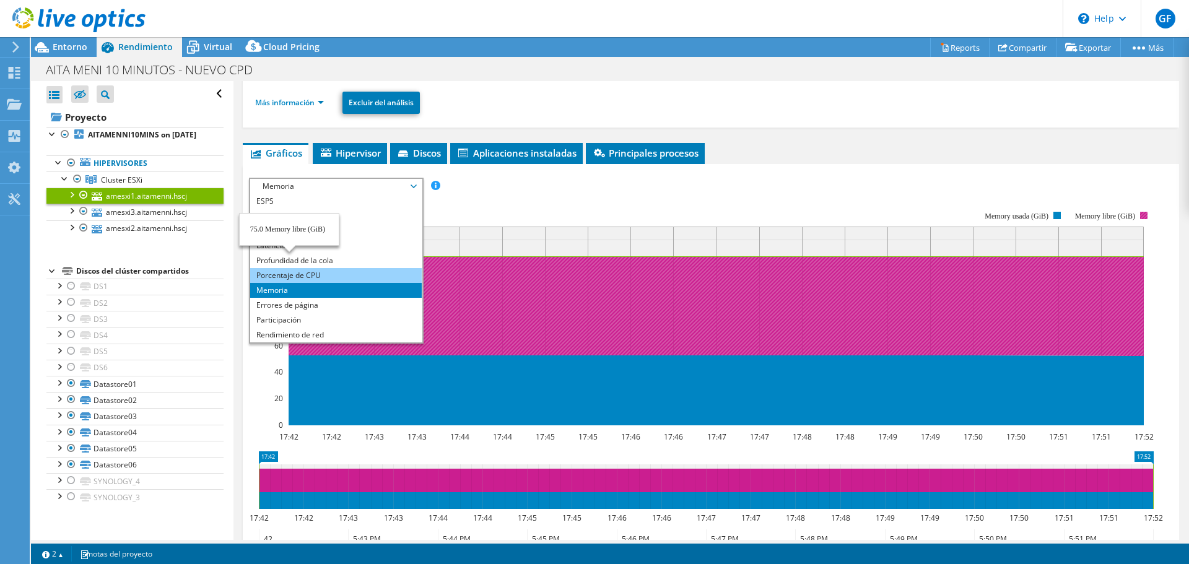
click at [327, 271] on li "Porcentaje de CPU" at bounding box center [336, 275] width 172 height 15
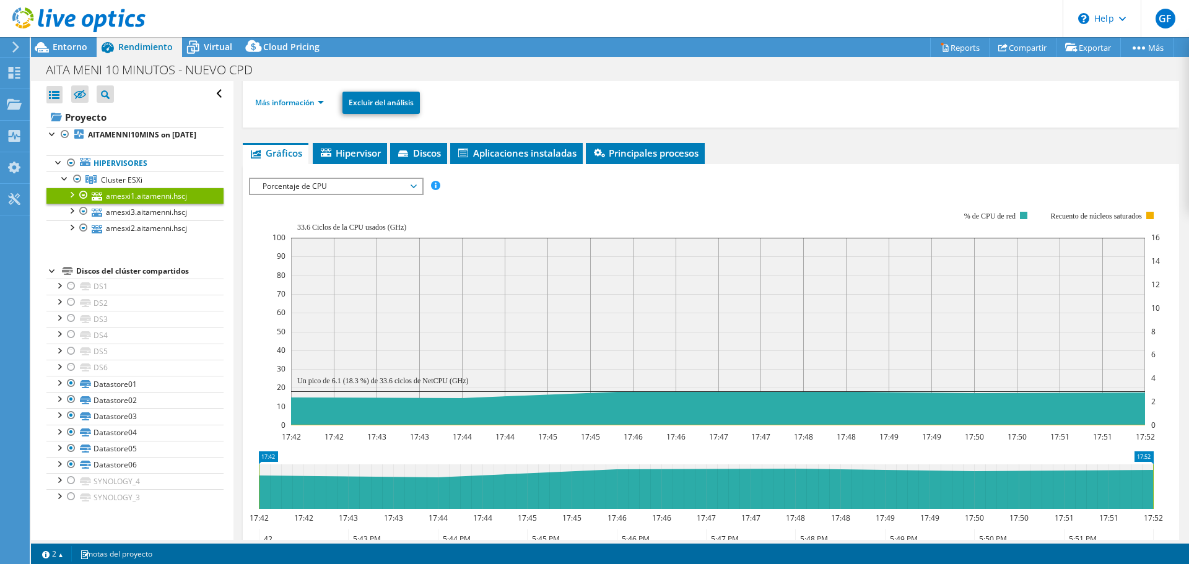
click at [883, 100] on ul "Más información Excluir del análisis" at bounding box center [711, 101] width 912 height 25
